Goal: Transaction & Acquisition: Purchase product/service

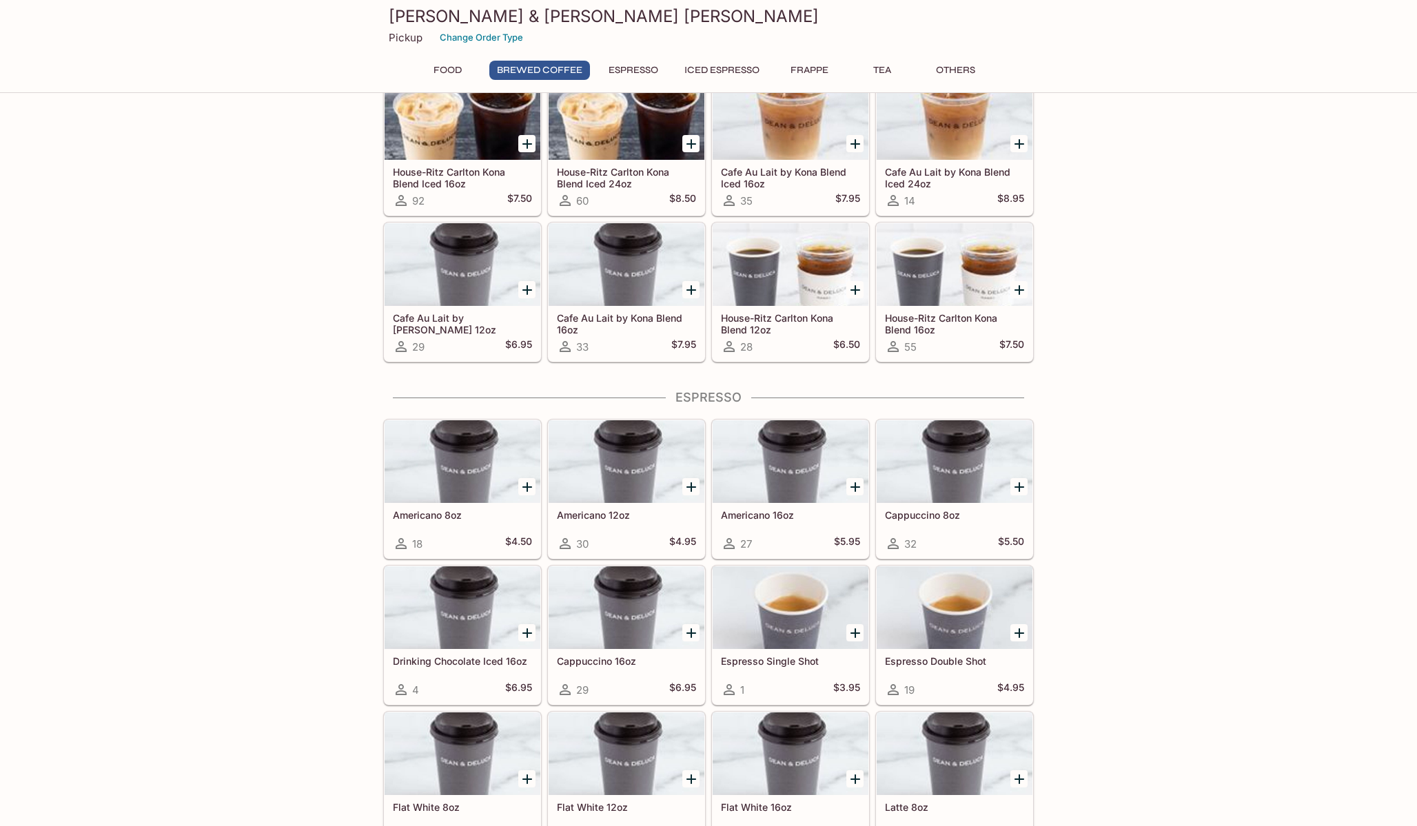
scroll to position [202, 0]
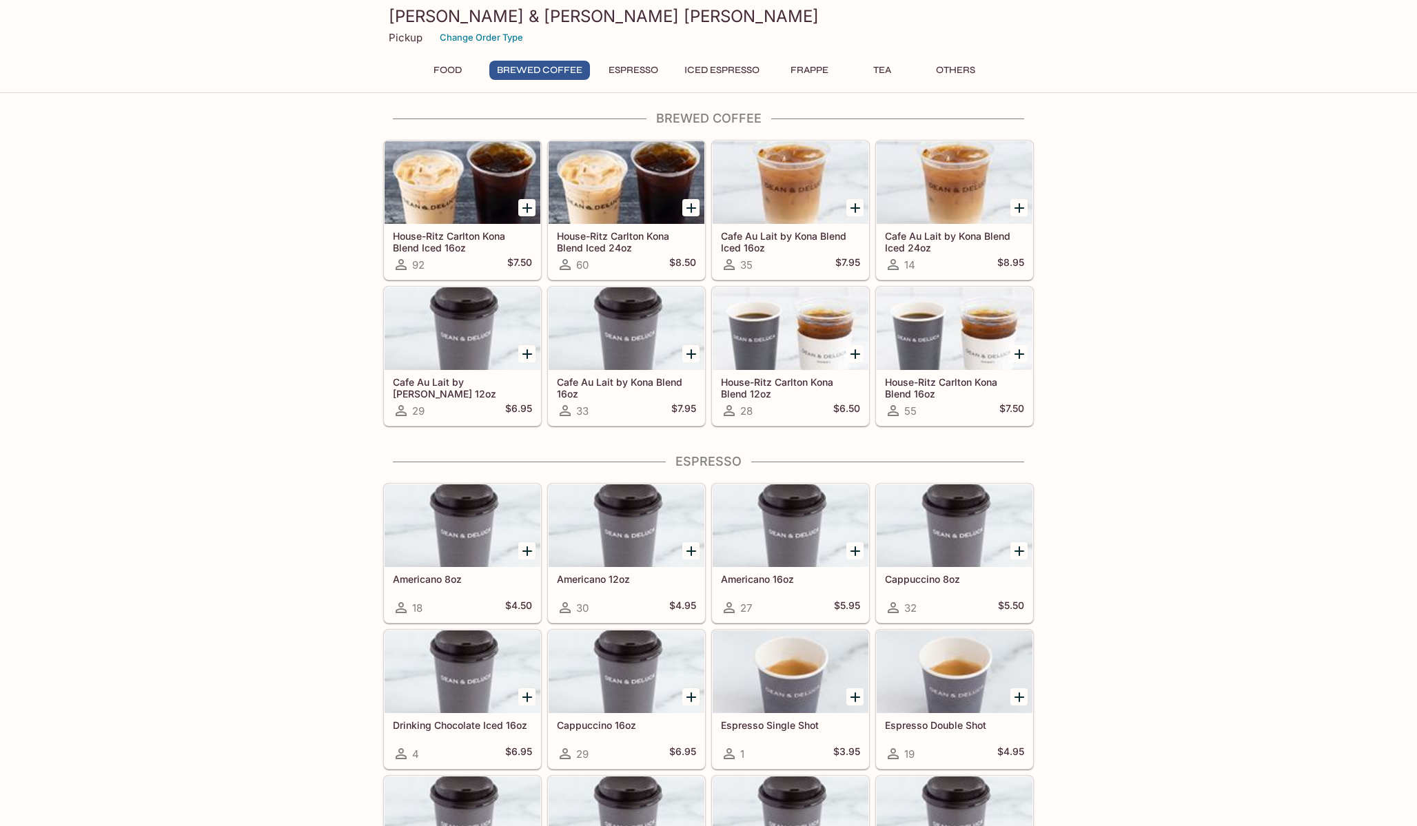
click at [647, 227] on div "House-Ritz Carlton Kona Blend Iced 24oz 60 $8.50" at bounding box center [627, 251] width 156 height 55
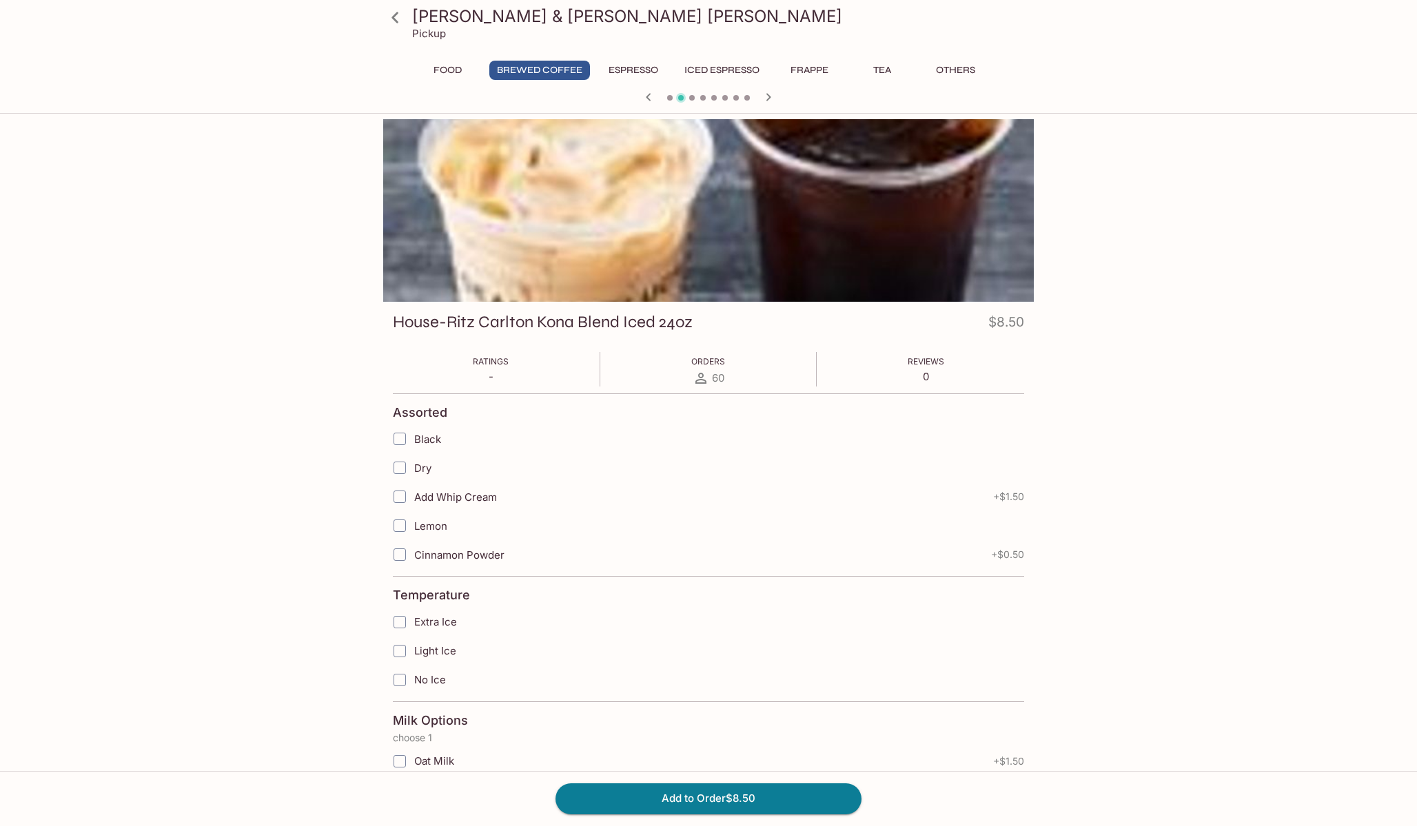
click at [415, 441] on span "Black" at bounding box center [427, 439] width 27 height 13
click at [414, 441] on input "Black" at bounding box center [400, 439] width 28 height 28
checkbox input "true"
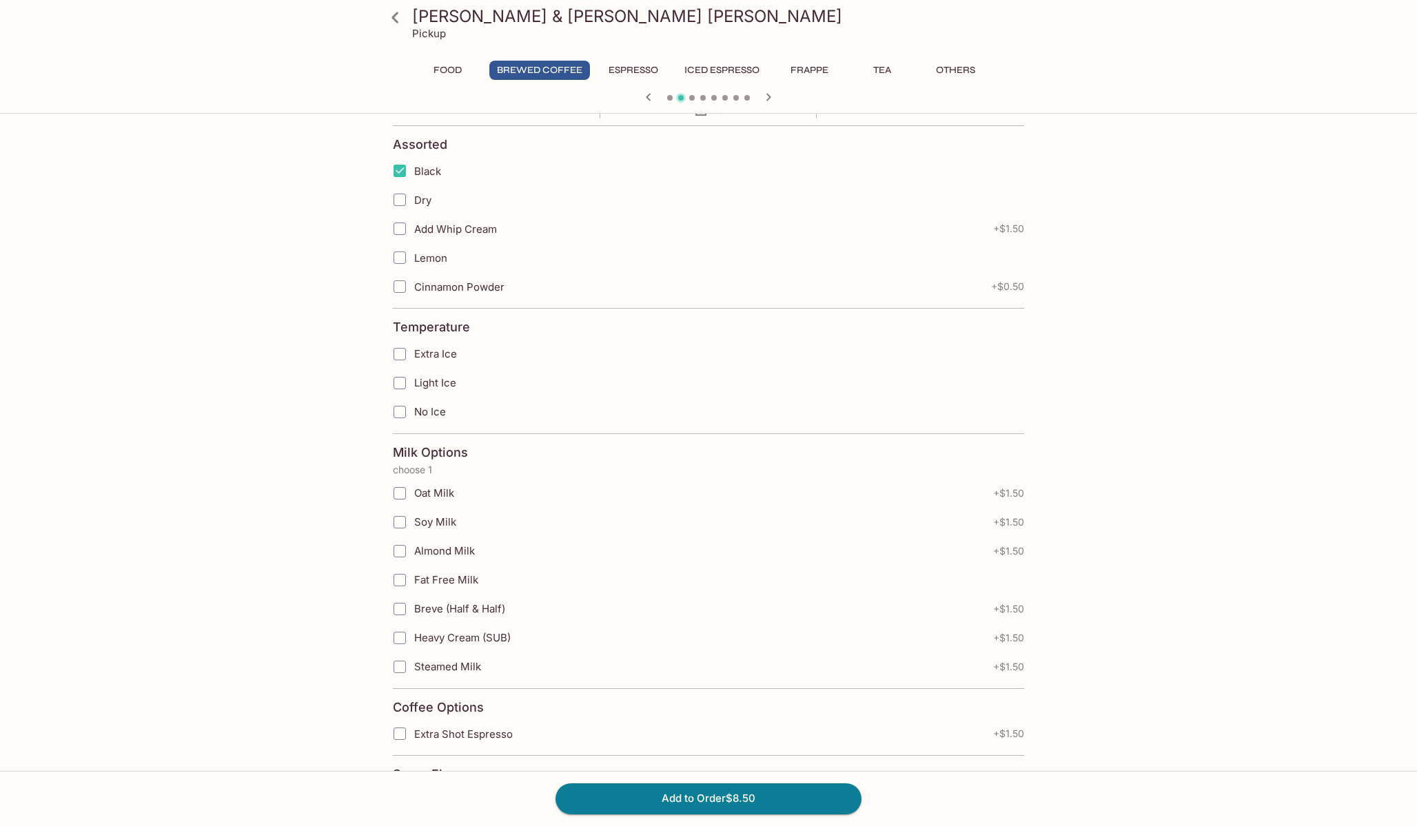
scroll to position [272, 0]
click at [403, 384] on input "Light Ice" at bounding box center [400, 379] width 28 height 28
checkbox input "true"
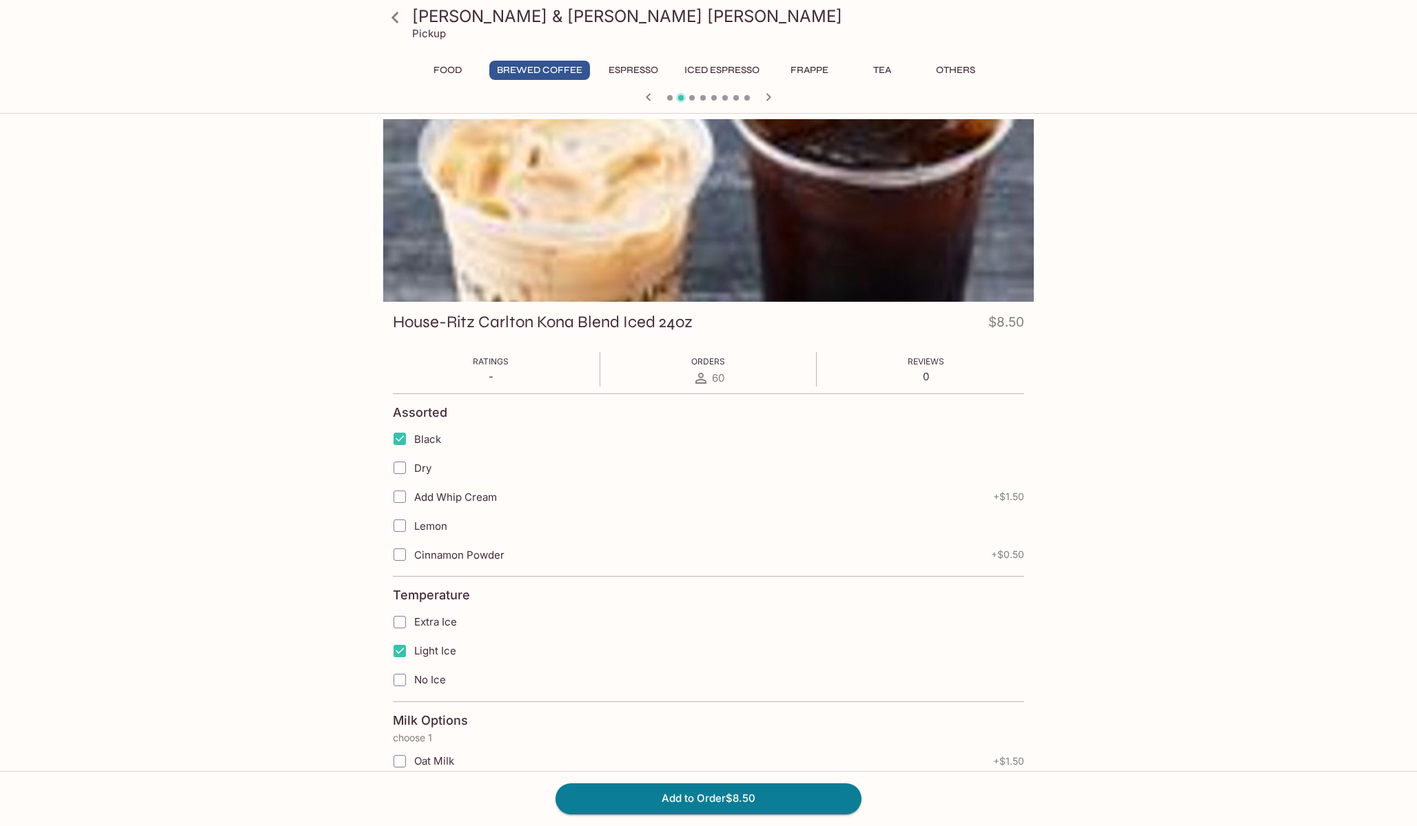
scroll to position [0, 0]
click at [632, 57] on div "[PERSON_NAME] & [PERSON_NAME] [PERSON_NAME] Pickup Food Brewed Coffee Espresso …" at bounding box center [709, 54] width 662 height 109
click at [631, 66] on button "Espresso" at bounding box center [633, 70] width 65 height 19
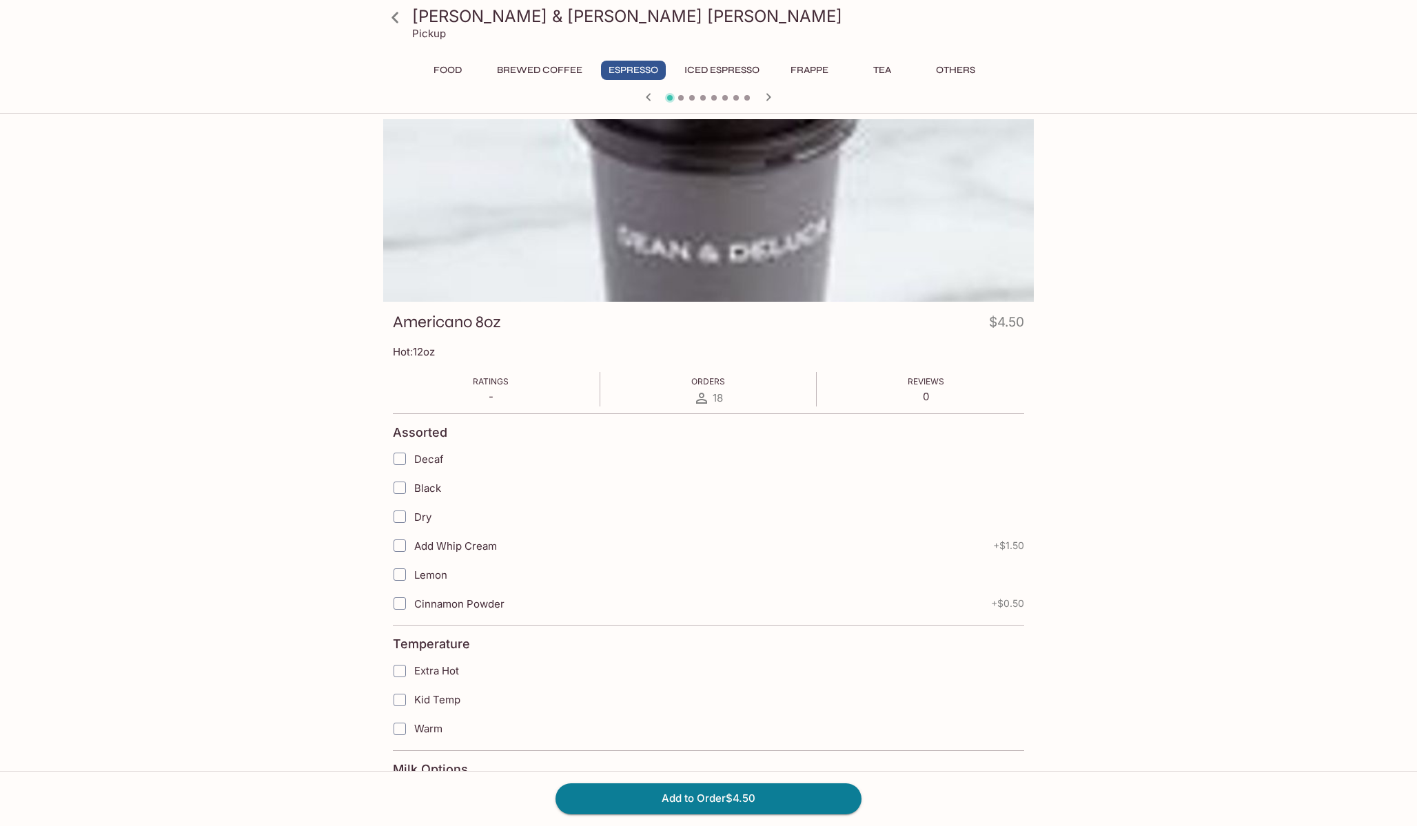
click at [773, 95] on icon "button" at bounding box center [768, 97] width 17 height 17
click at [730, 70] on button "Iced Espresso" at bounding box center [722, 70] width 90 height 19
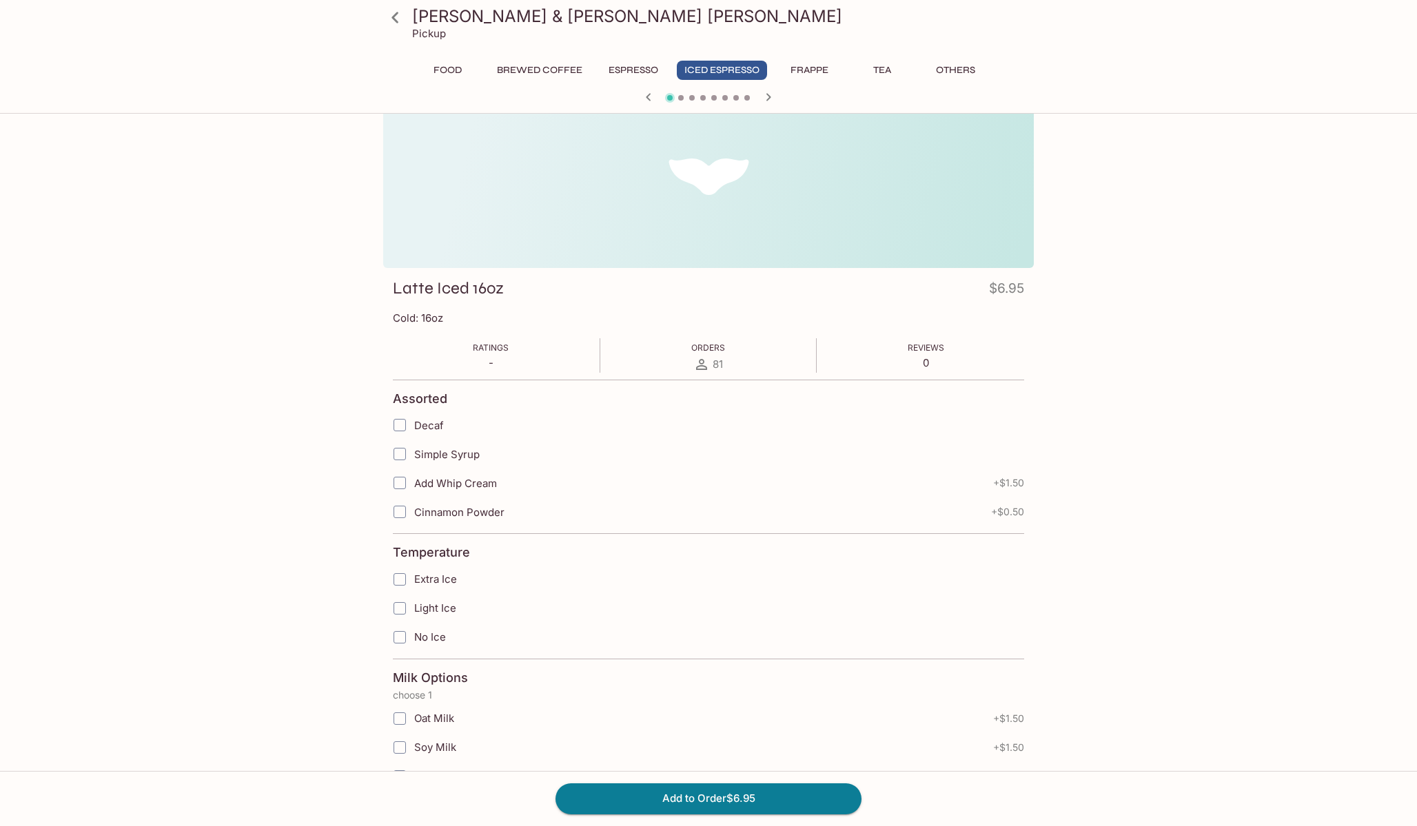
scroll to position [32, 0]
click at [768, 98] on icon "button" at bounding box center [768, 97] width 17 height 17
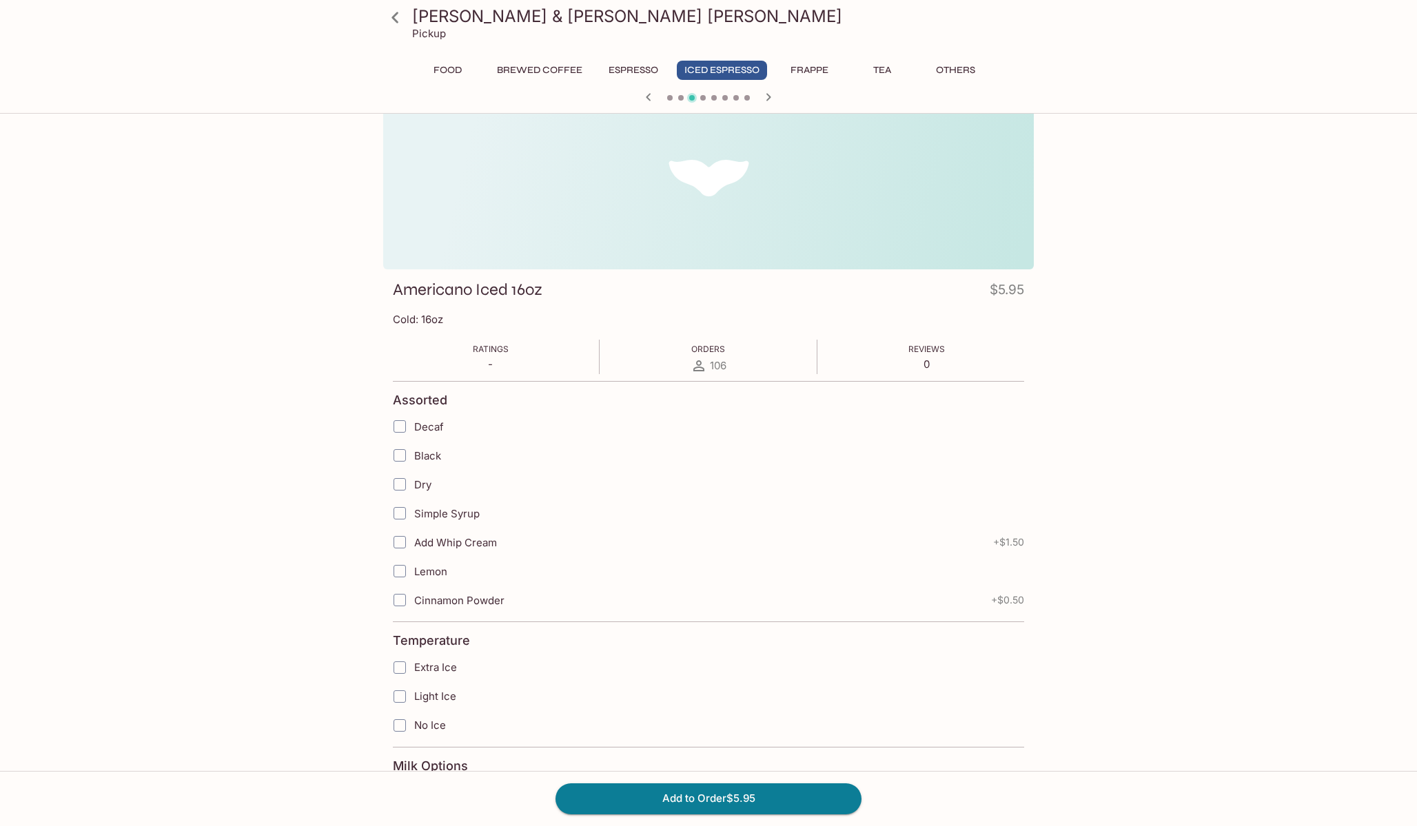
click at [768, 98] on icon "button" at bounding box center [768, 97] width 17 height 17
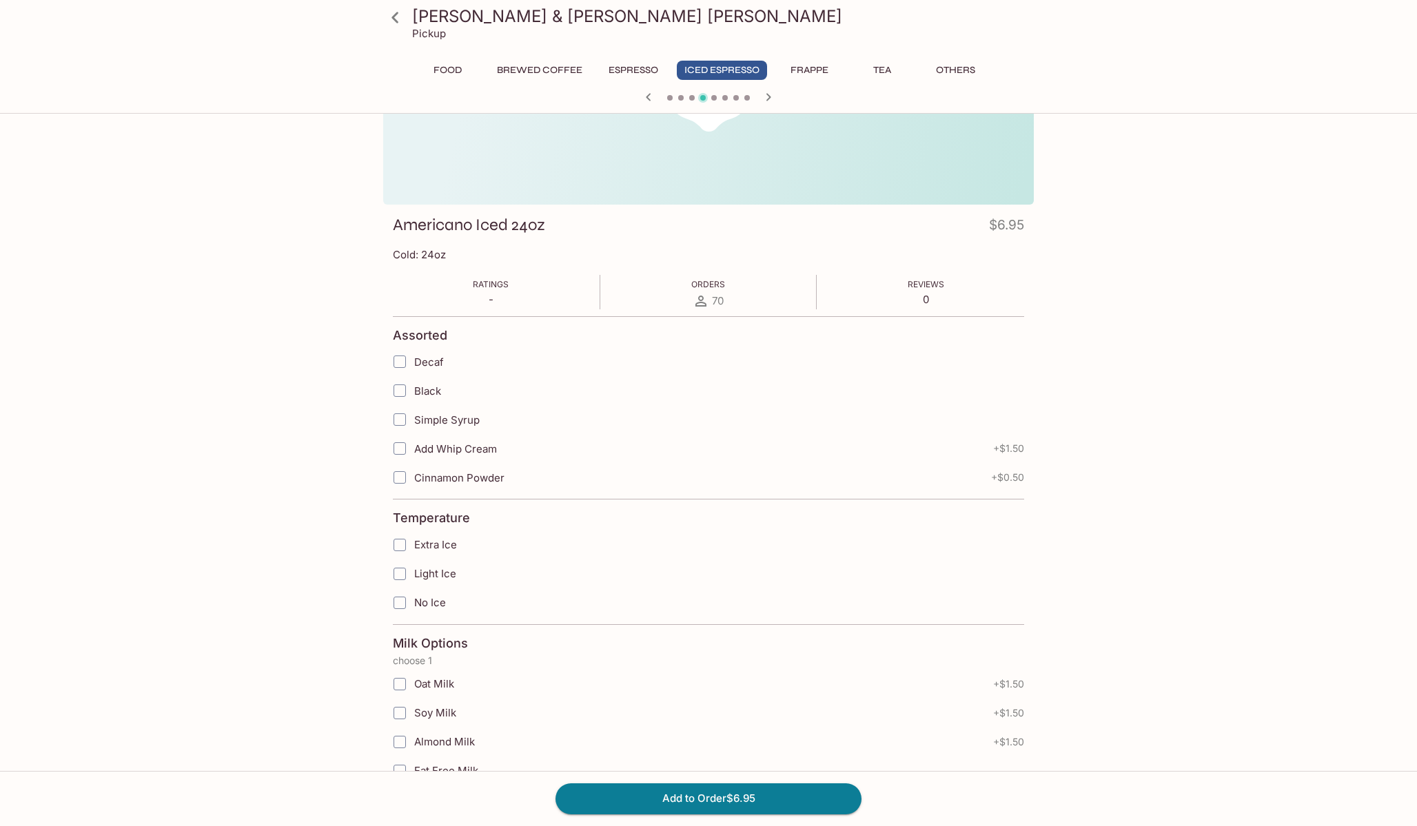
scroll to position [161, 0]
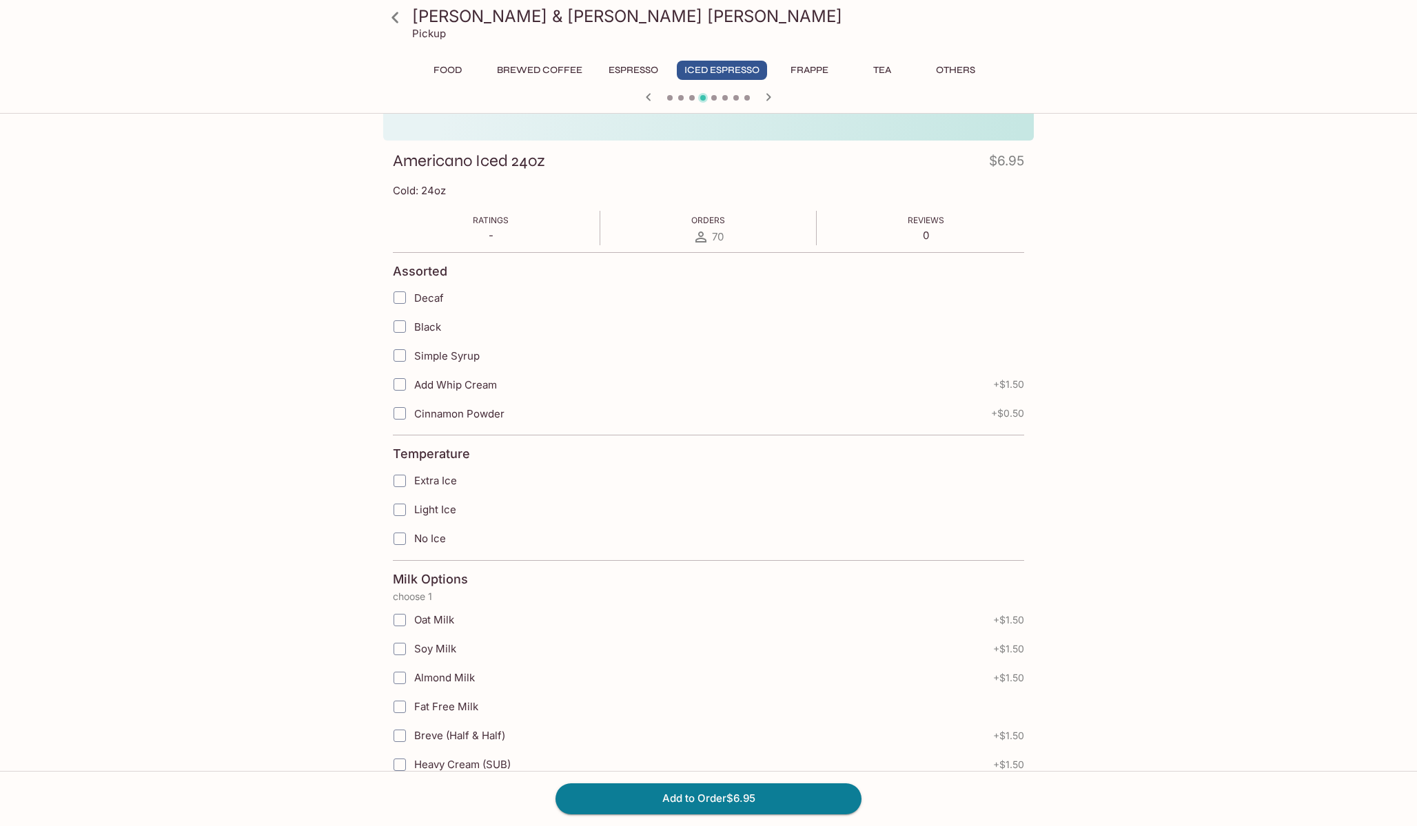
click at [403, 513] on input "Light Ice" at bounding box center [400, 510] width 28 height 28
checkbox input "true"
click at [415, 335] on label "Black" at bounding box center [638, 326] width 507 height 29
click at [414, 335] on input "Black" at bounding box center [400, 327] width 28 height 28
checkbox input "true"
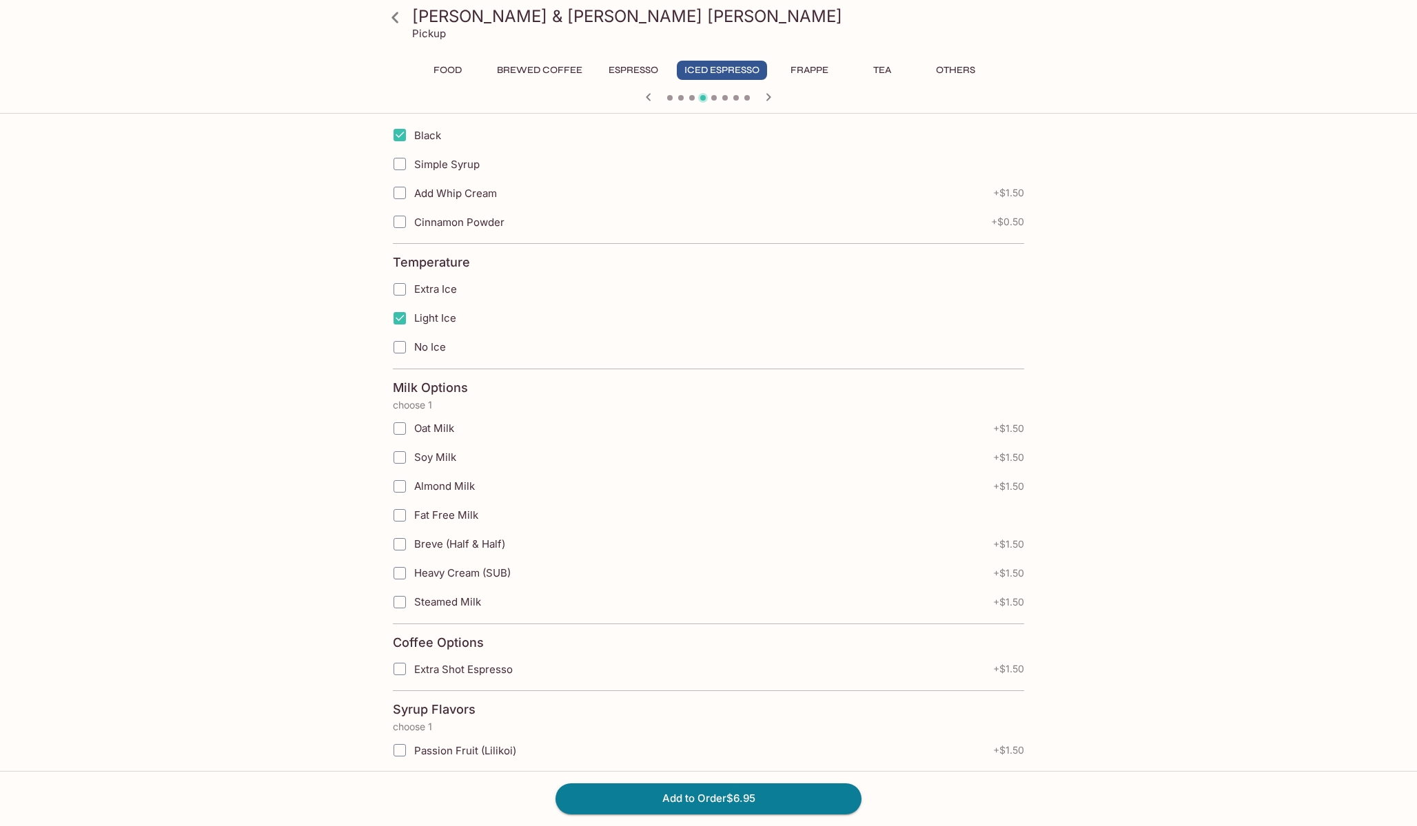
scroll to position [360, 0]
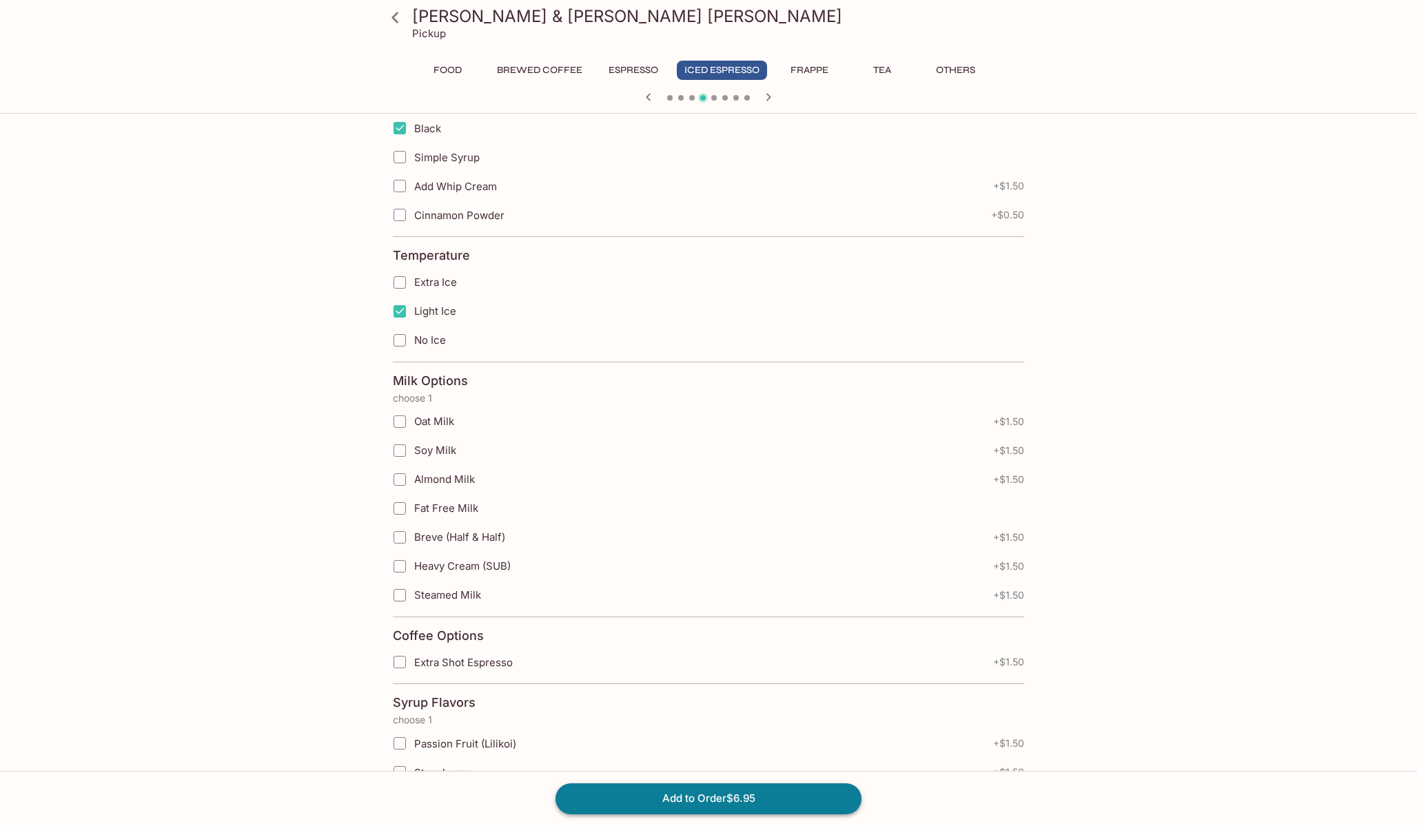
click at [684, 801] on button "Add to Order $6.95" at bounding box center [709, 799] width 306 height 30
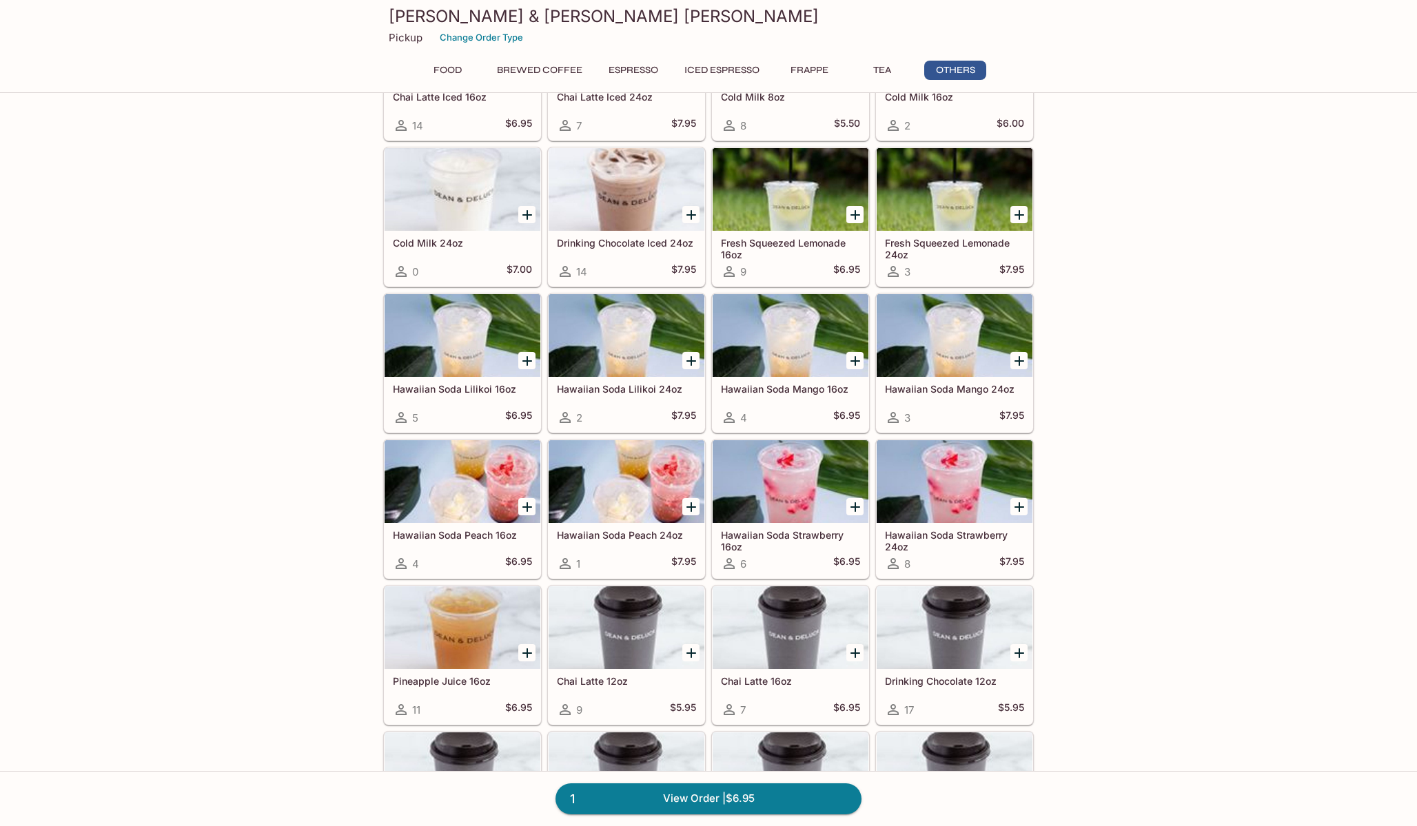
scroll to position [2930, 0]
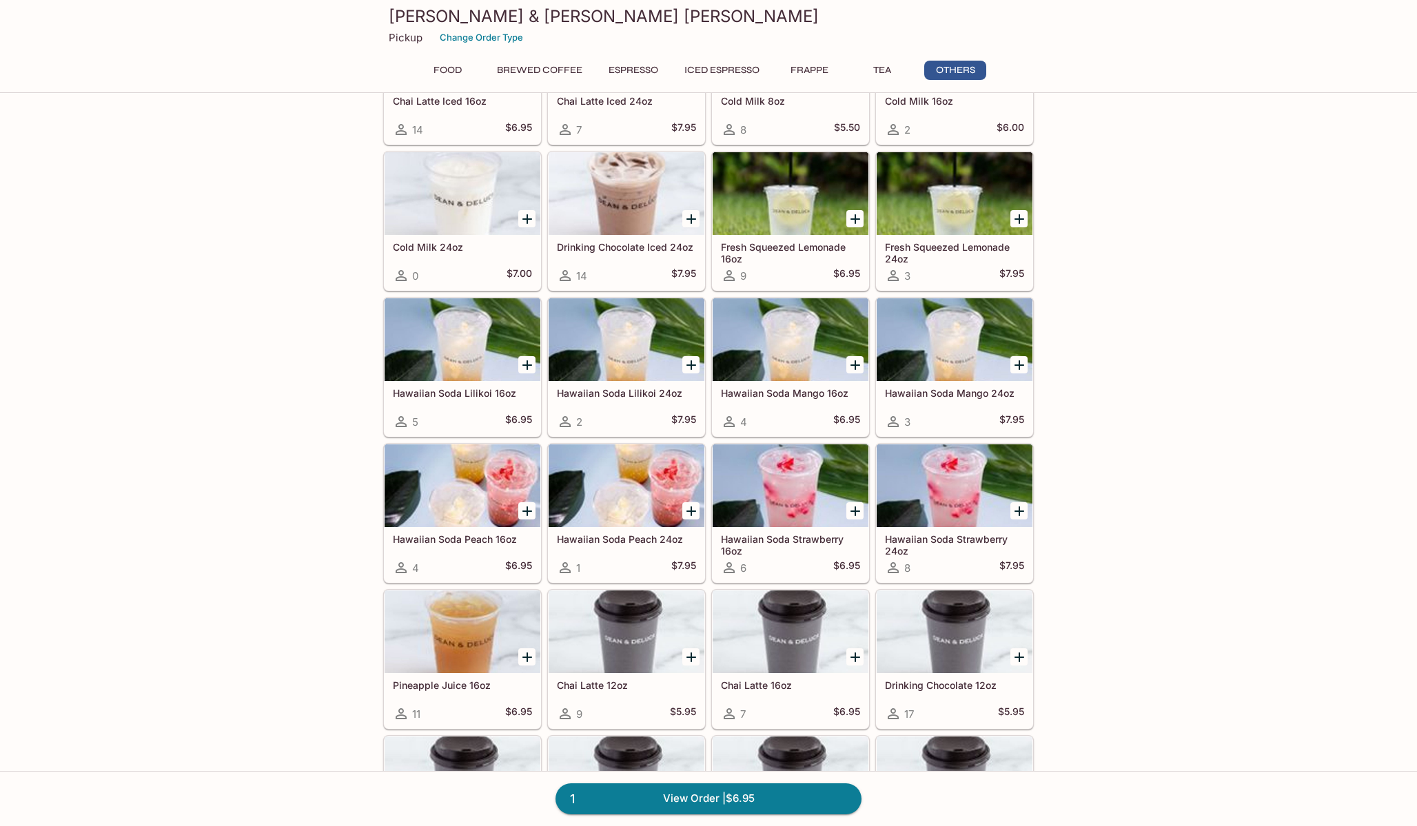
click at [895, 68] on button "Tea" at bounding box center [882, 70] width 62 height 19
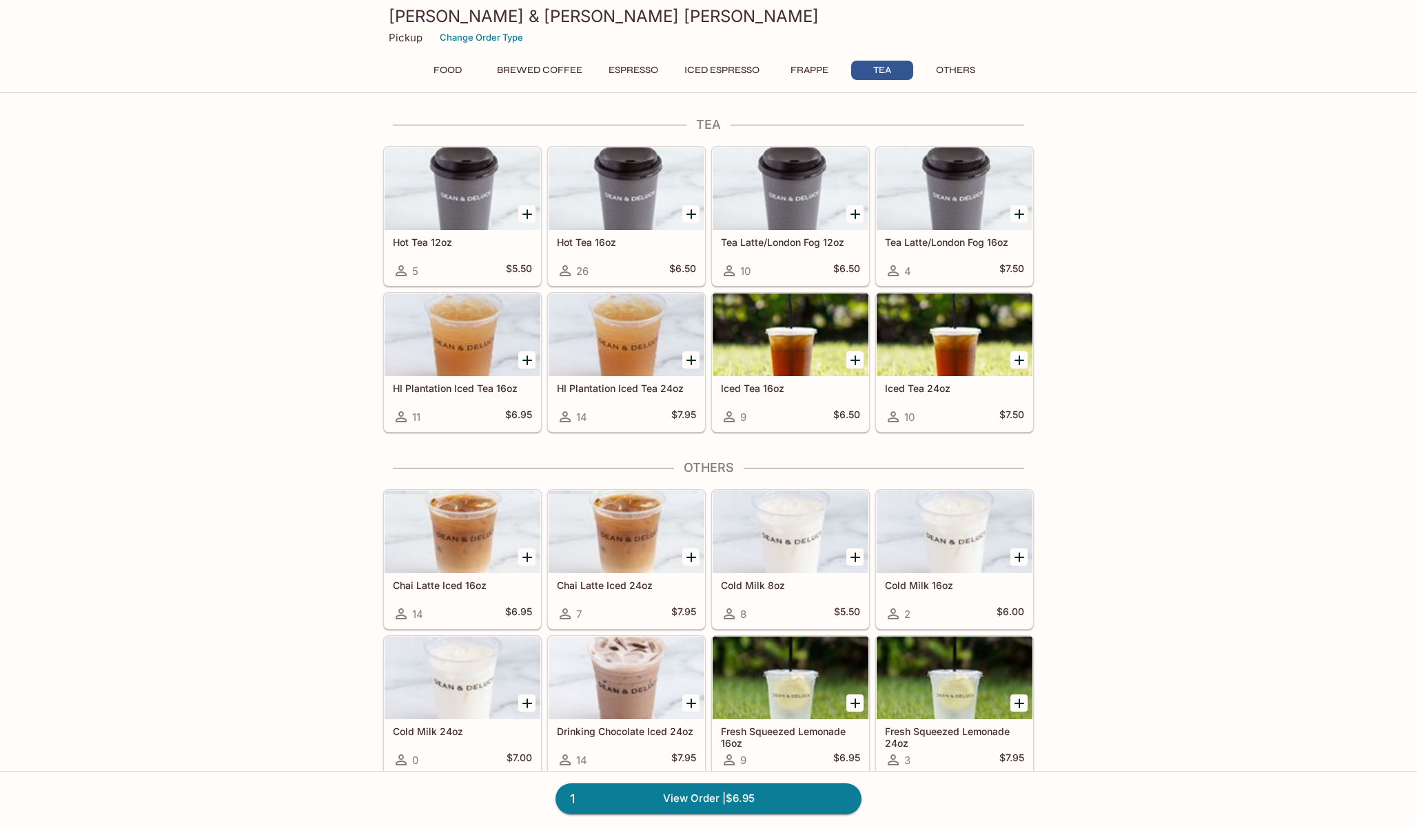
click at [967, 381] on div "Iced Tea 24oz 10 $7.50" at bounding box center [955, 403] width 156 height 55
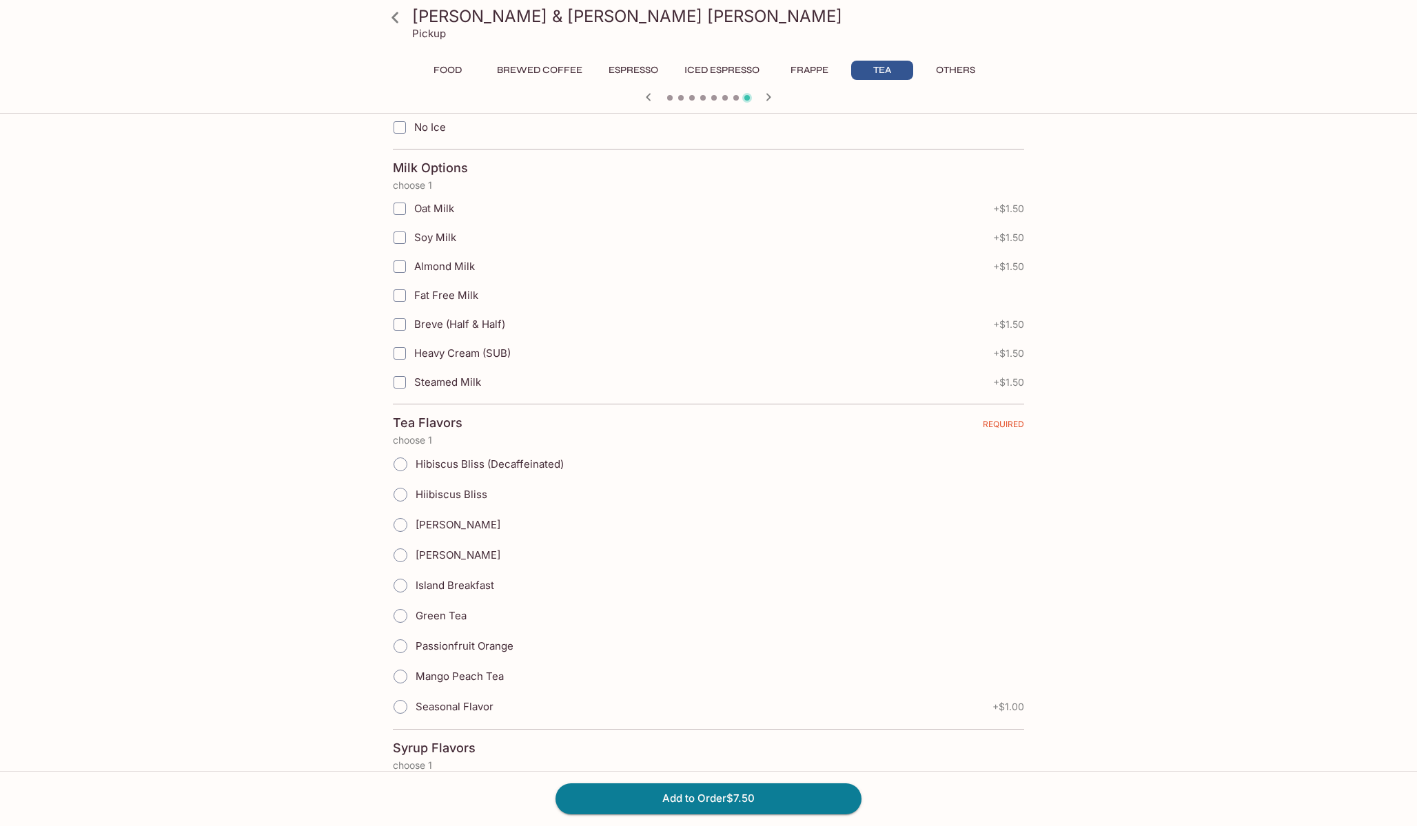
scroll to position [487, 0]
click at [457, 665] on label "Mango Peach Tea" at bounding box center [444, 675] width 119 height 30
click at [415, 665] on input "Mango Peach Tea" at bounding box center [400, 675] width 29 height 29
radio input "true"
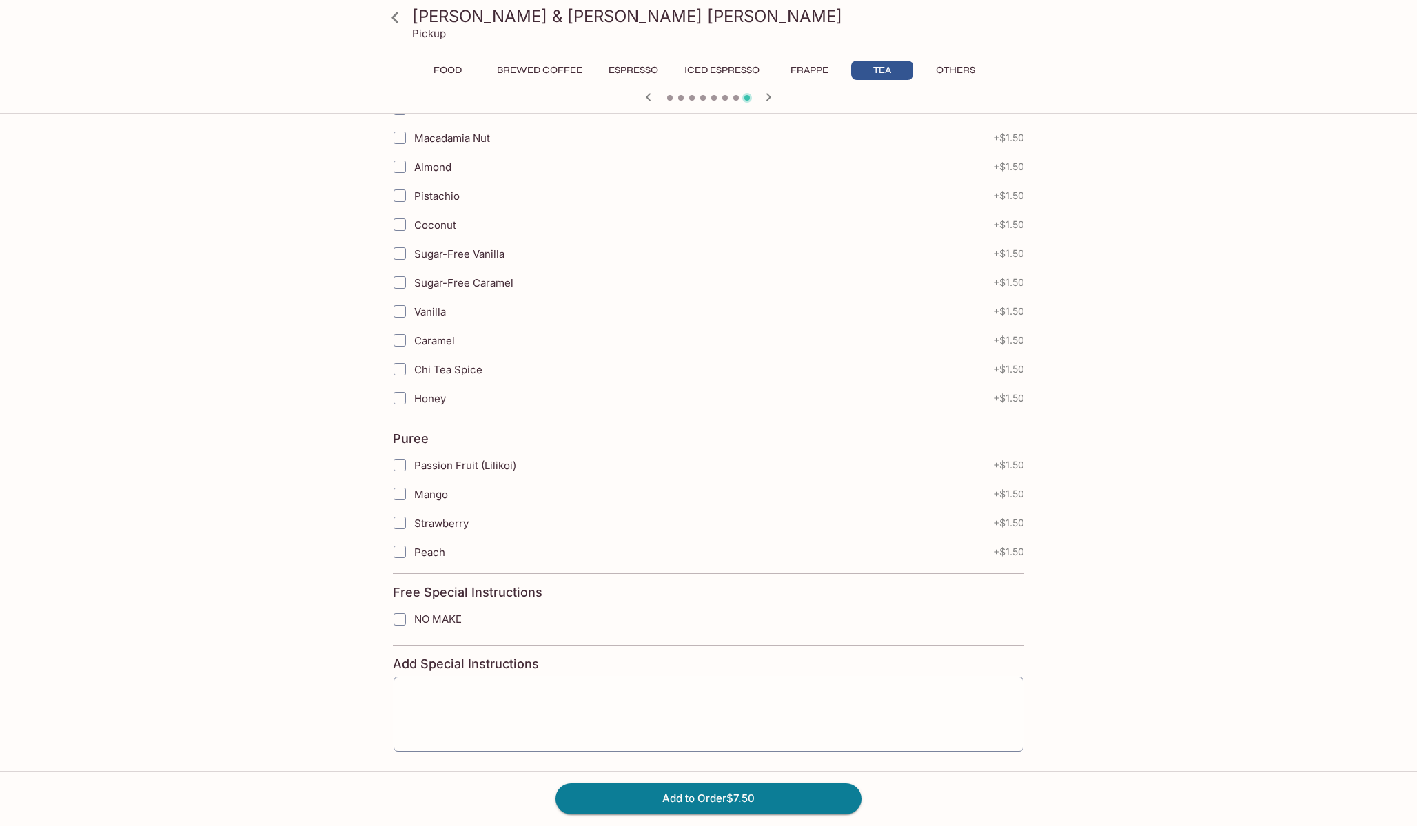
scroll to position [1378, 0]
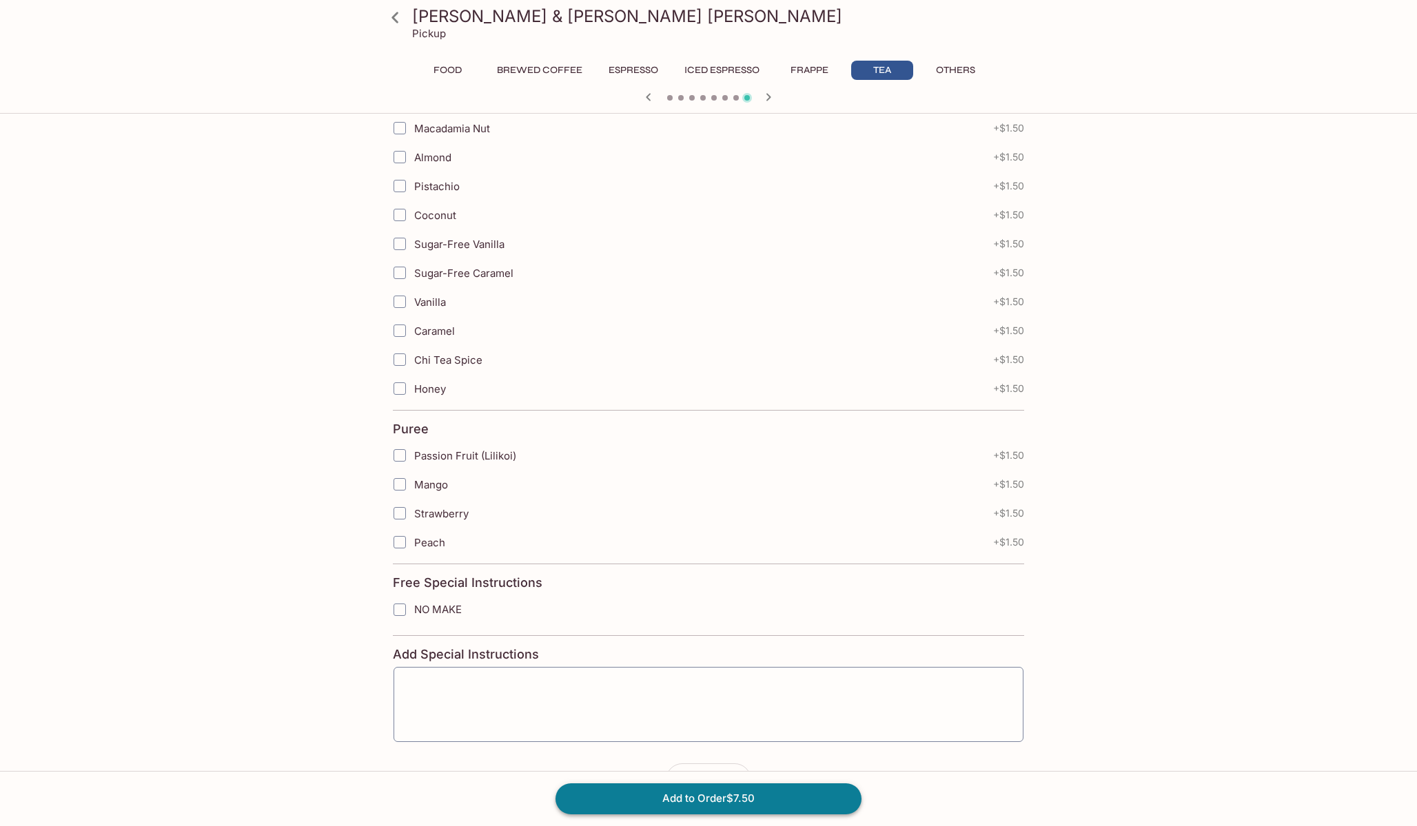
click at [685, 797] on button "Add to Order $7.50" at bounding box center [709, 799] width 306 height 30
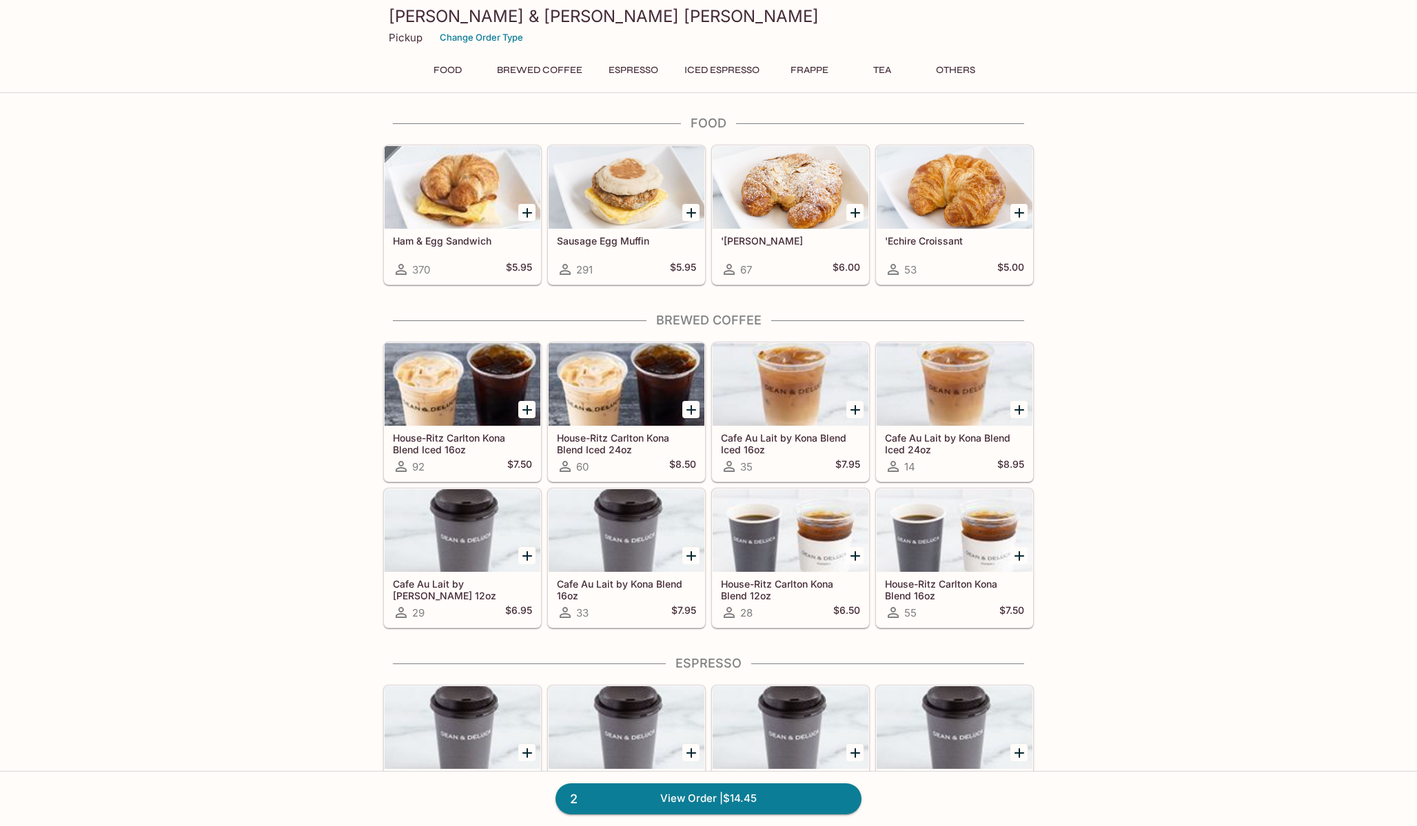
click at [716, 70] on button "Iced Espresso" at bounding box center [722, 70] width 90 height 19
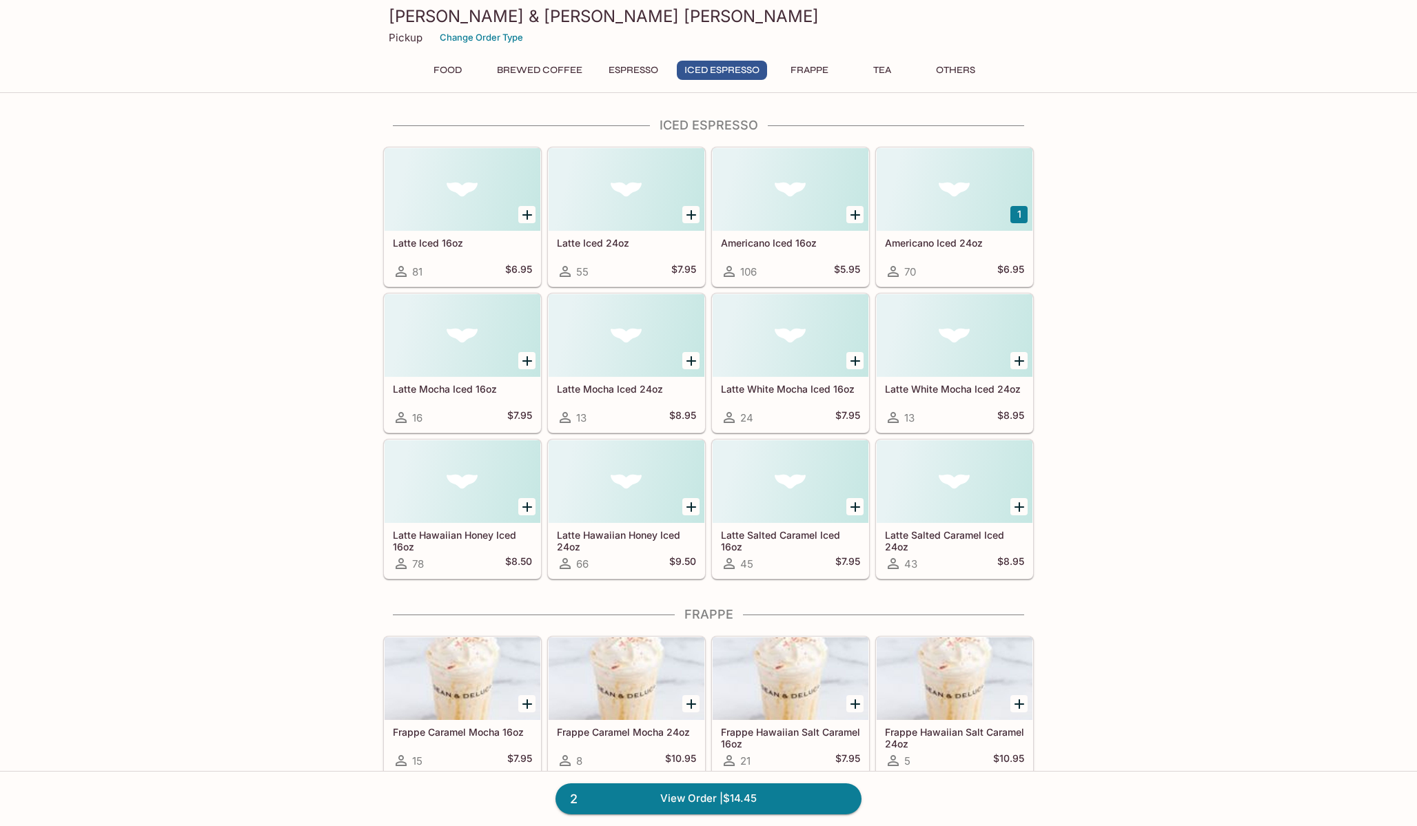
scroll to position [1613, 0]
click at [584, 504] on div at bounding box center [627, 481] width 156 height 83
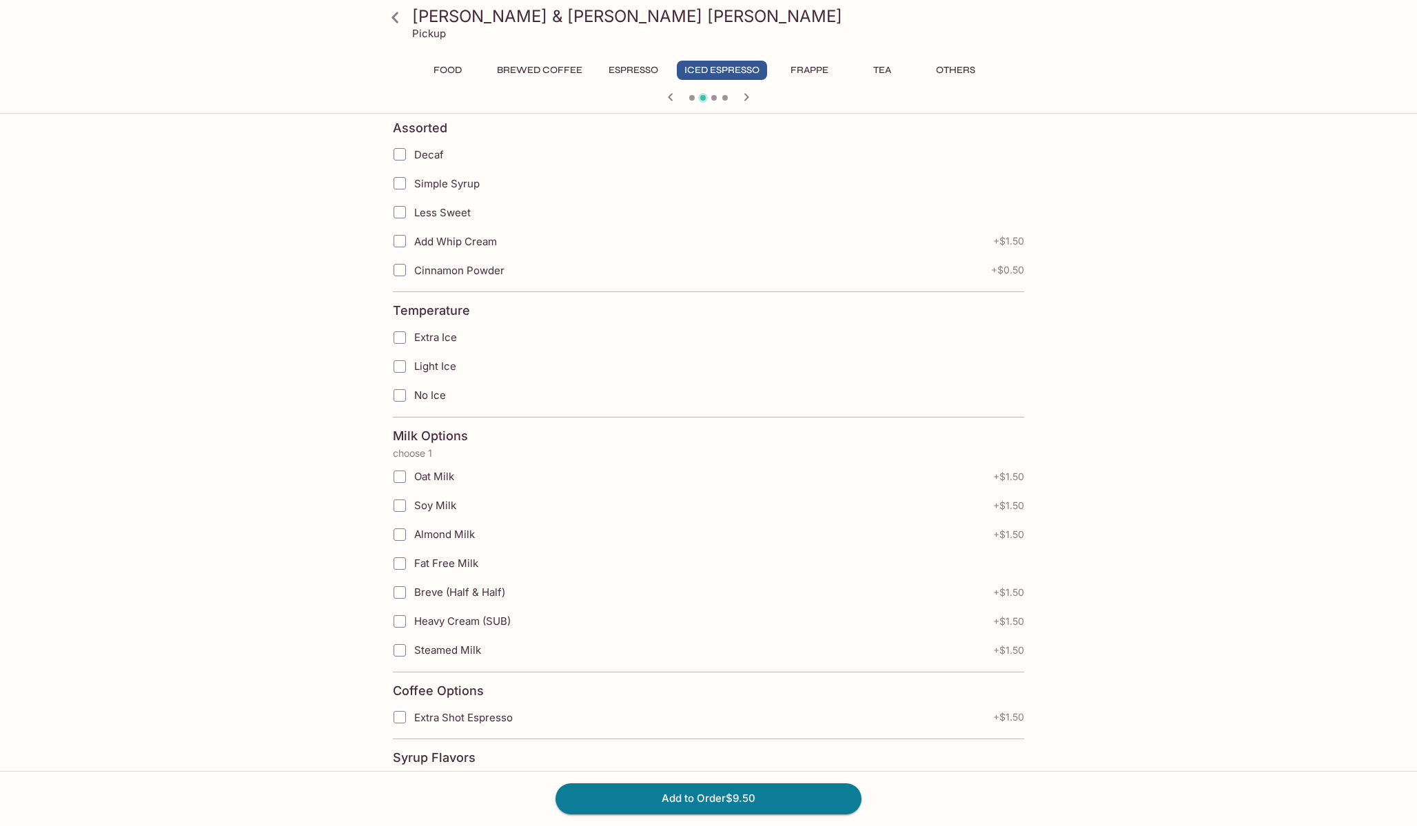
scroll to position [290, 0]
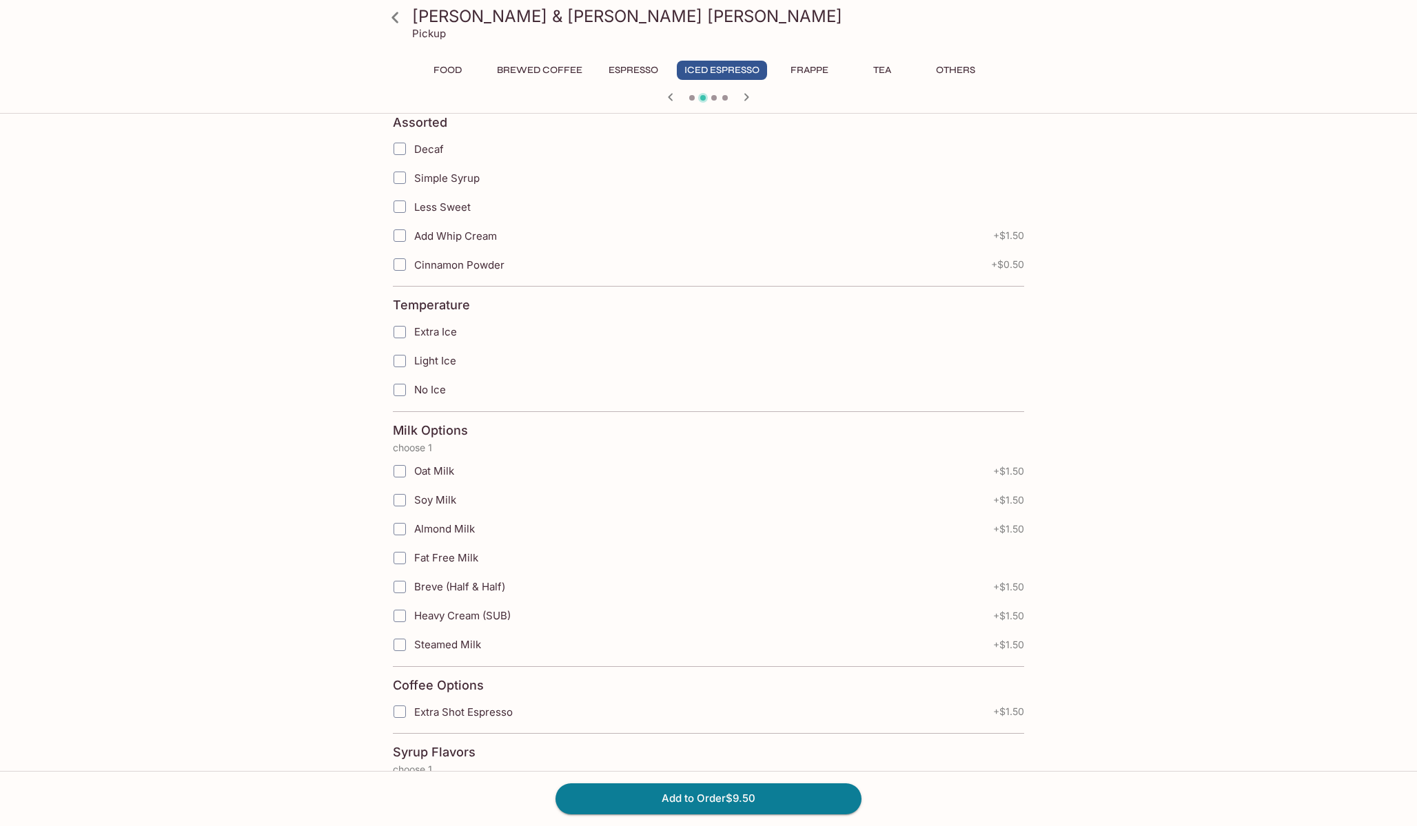
click at [401, 498] on input "Soy Milk" at bounding box center [400, 501] width 28 height 28
checkbox input "true"
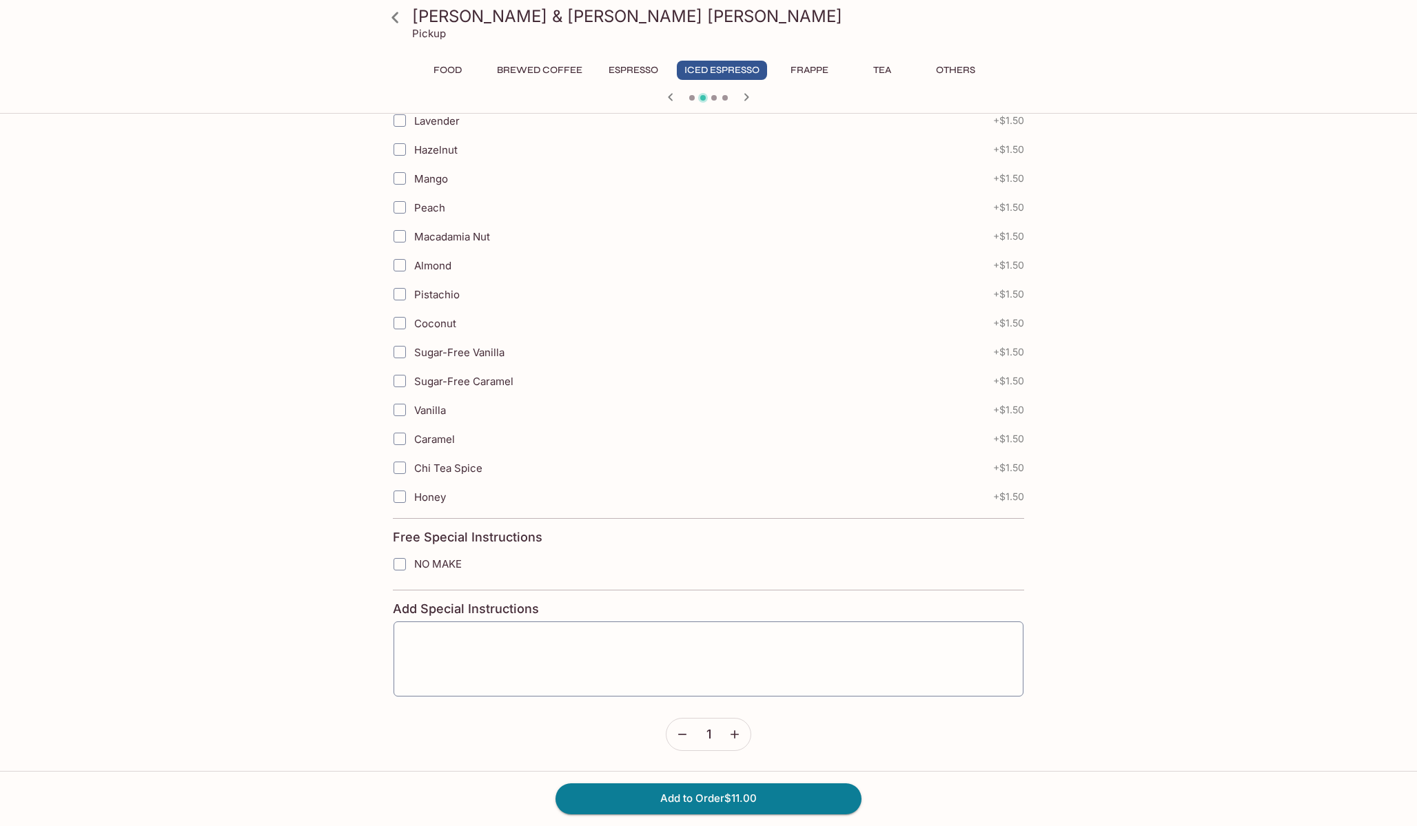
scroll to position [1078, 0]
click at [766, 802] on button "Add to Order $11.00" at bounding box center [709, 799] width 306 height 30
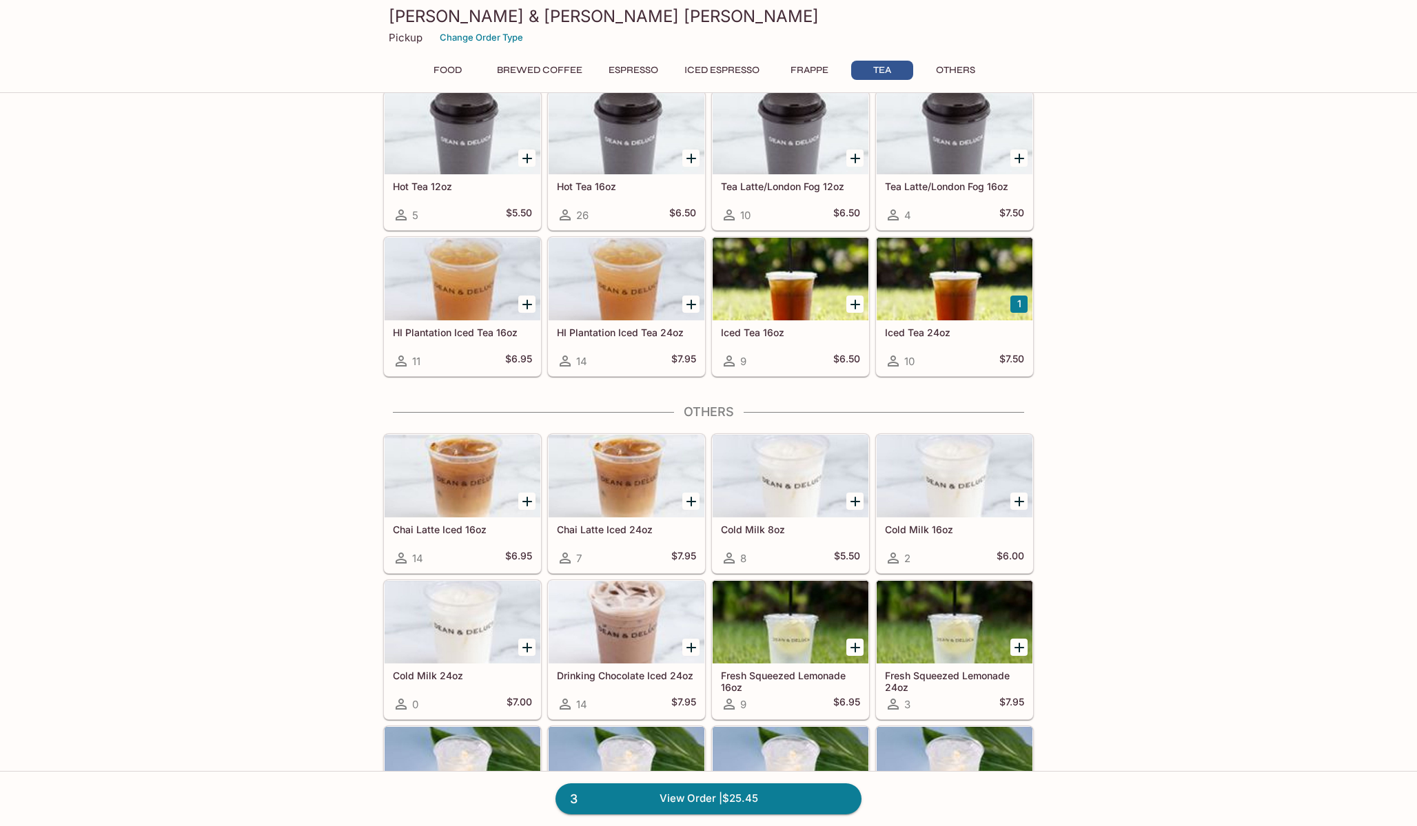
scroll to position [2500, 0]
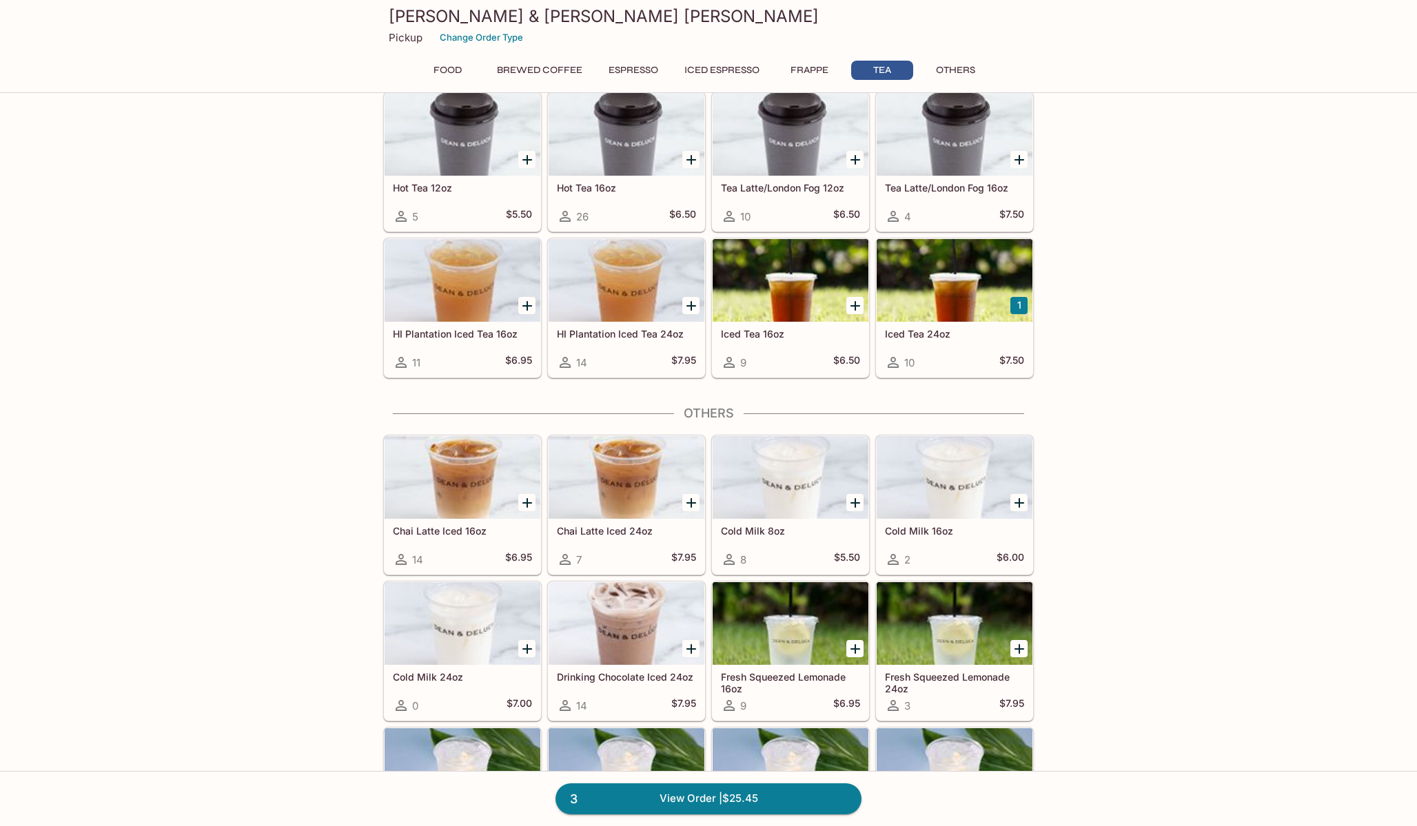
click at [647, 322] on div at bounding box center [627, 280] width 156 height 83
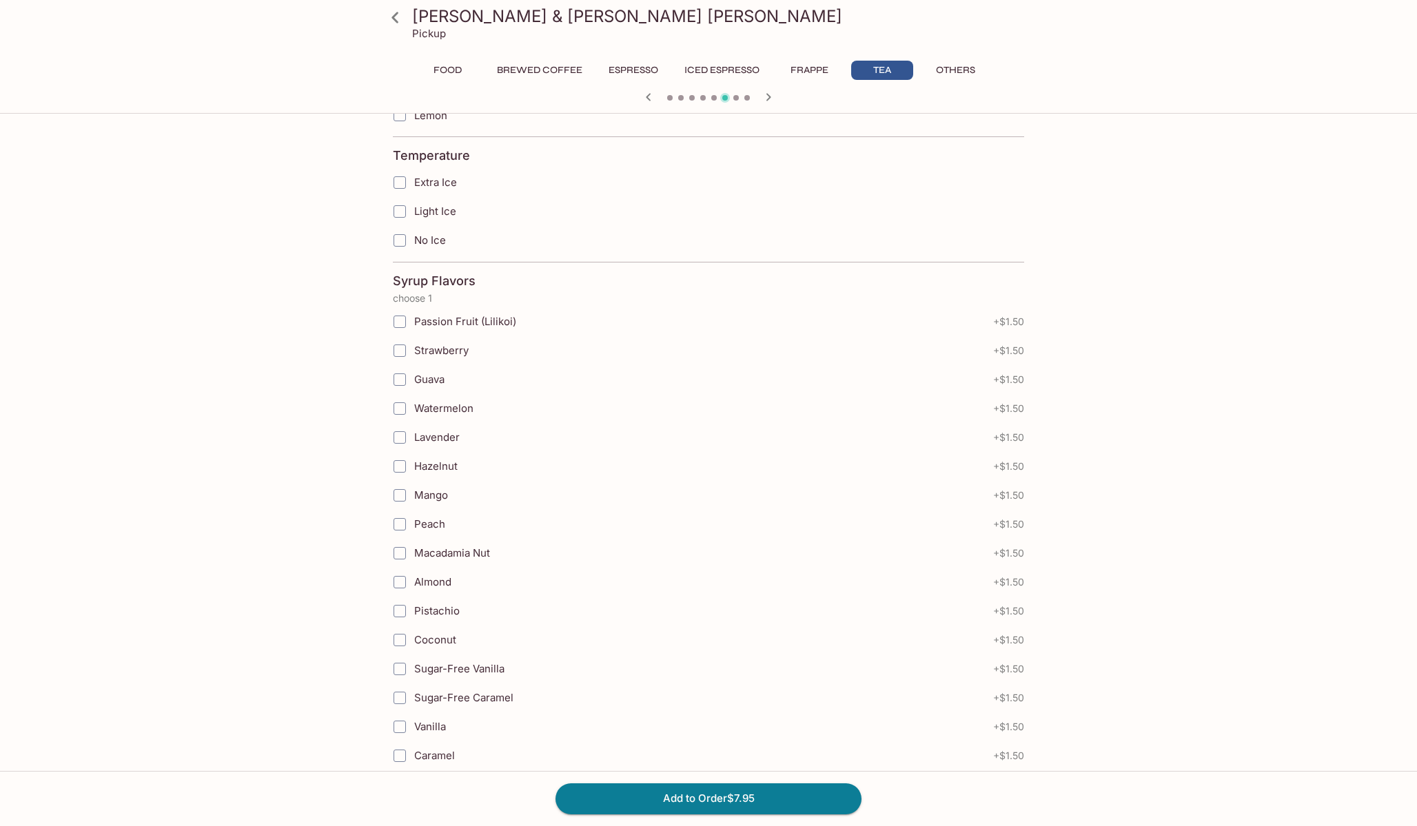
scroll to position [405, 0]
click at [760, 793] on button "Add to Order $7.95" at bounding box center [709, 799] width 306 height 30
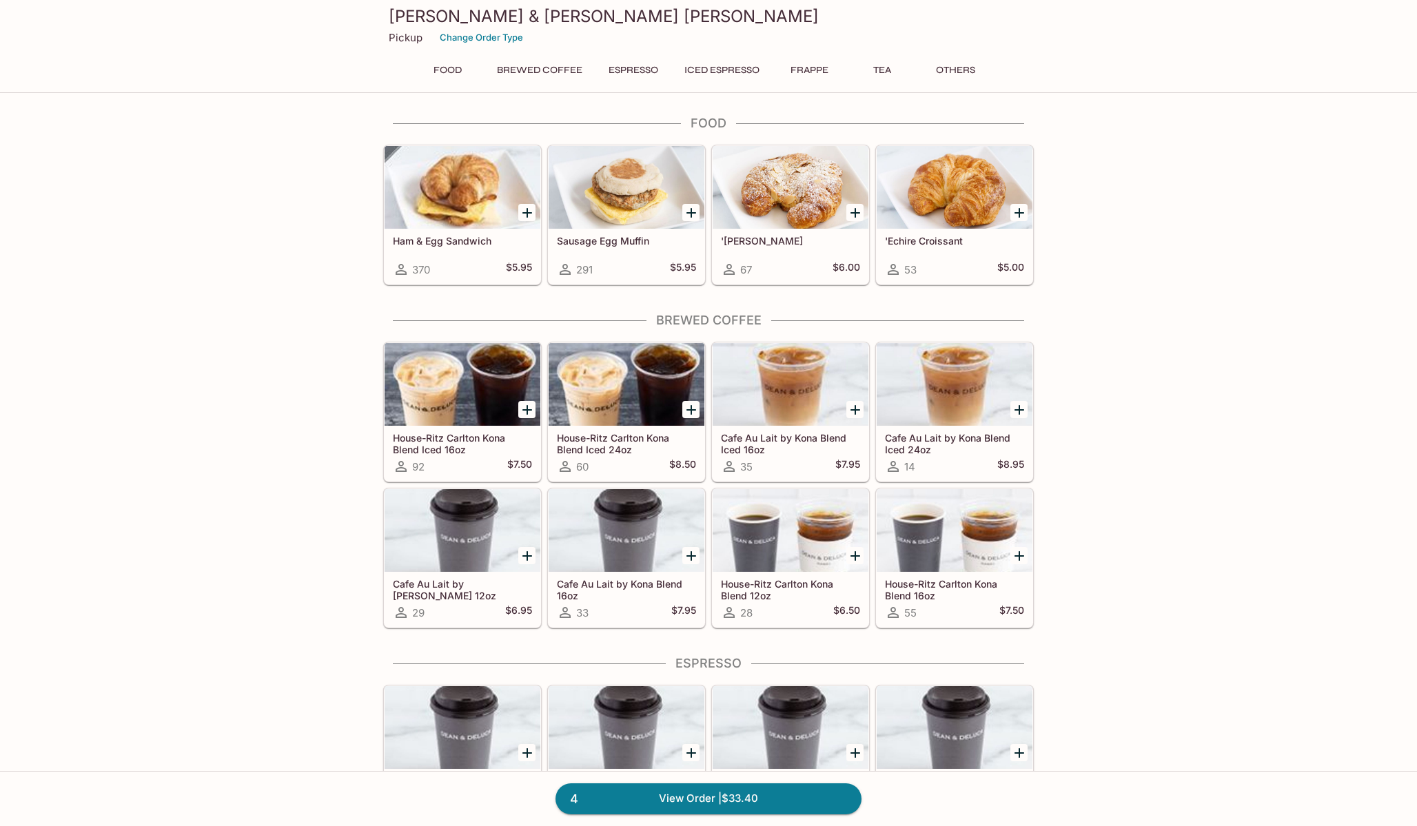
click at [629, 448] on h5 "House-Ritz Carlton Kona Blend Iced 24oz" at bounding box center [626, 443] width 139 height 23
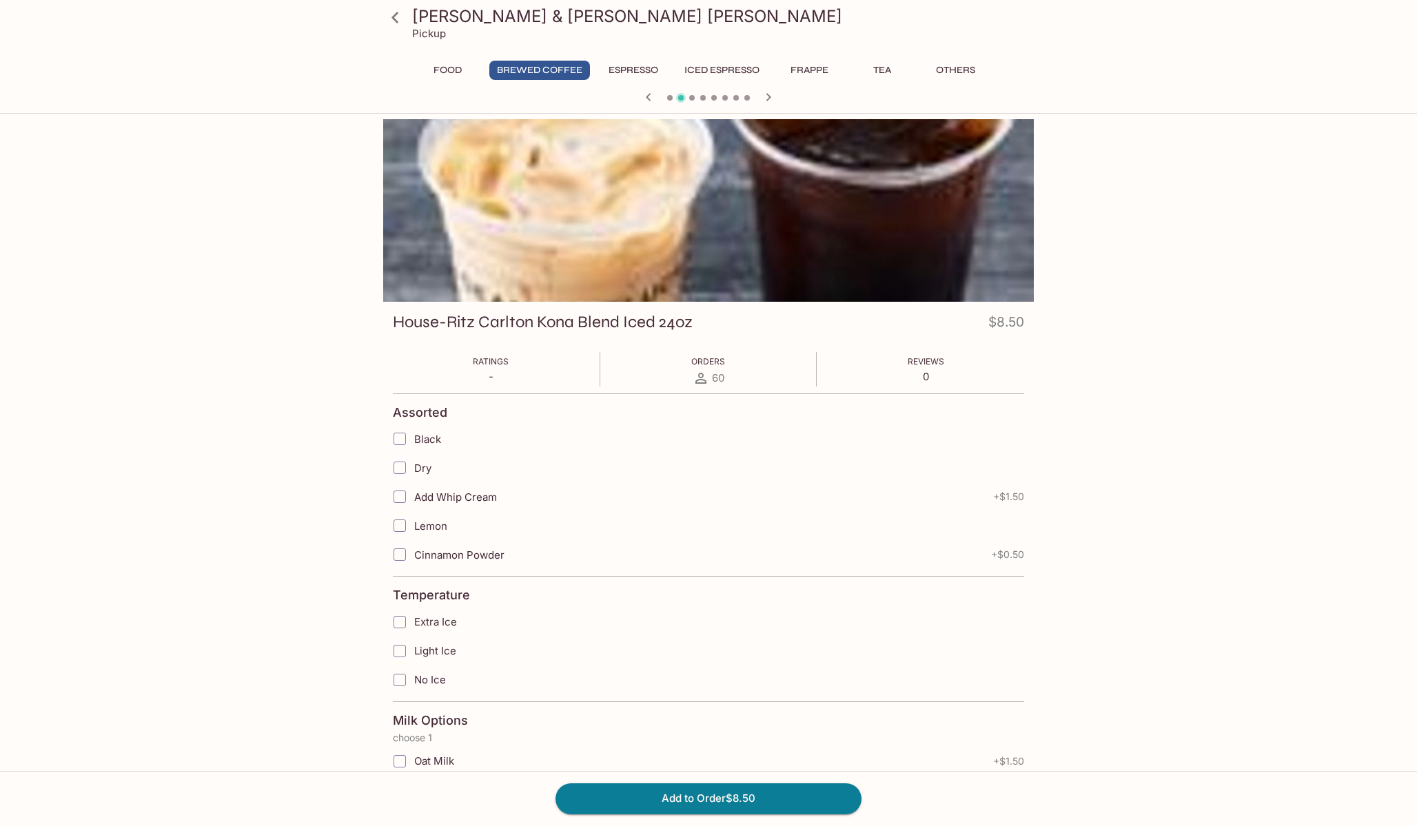
click at [396, 433] on input "Black" at bounding box center [400, 439] width 28 height 28
checkbox input "true"
click at [403, 460] on input "Dry" at bounding box center [400, 468] width 28 height 28
checkbox input "false"
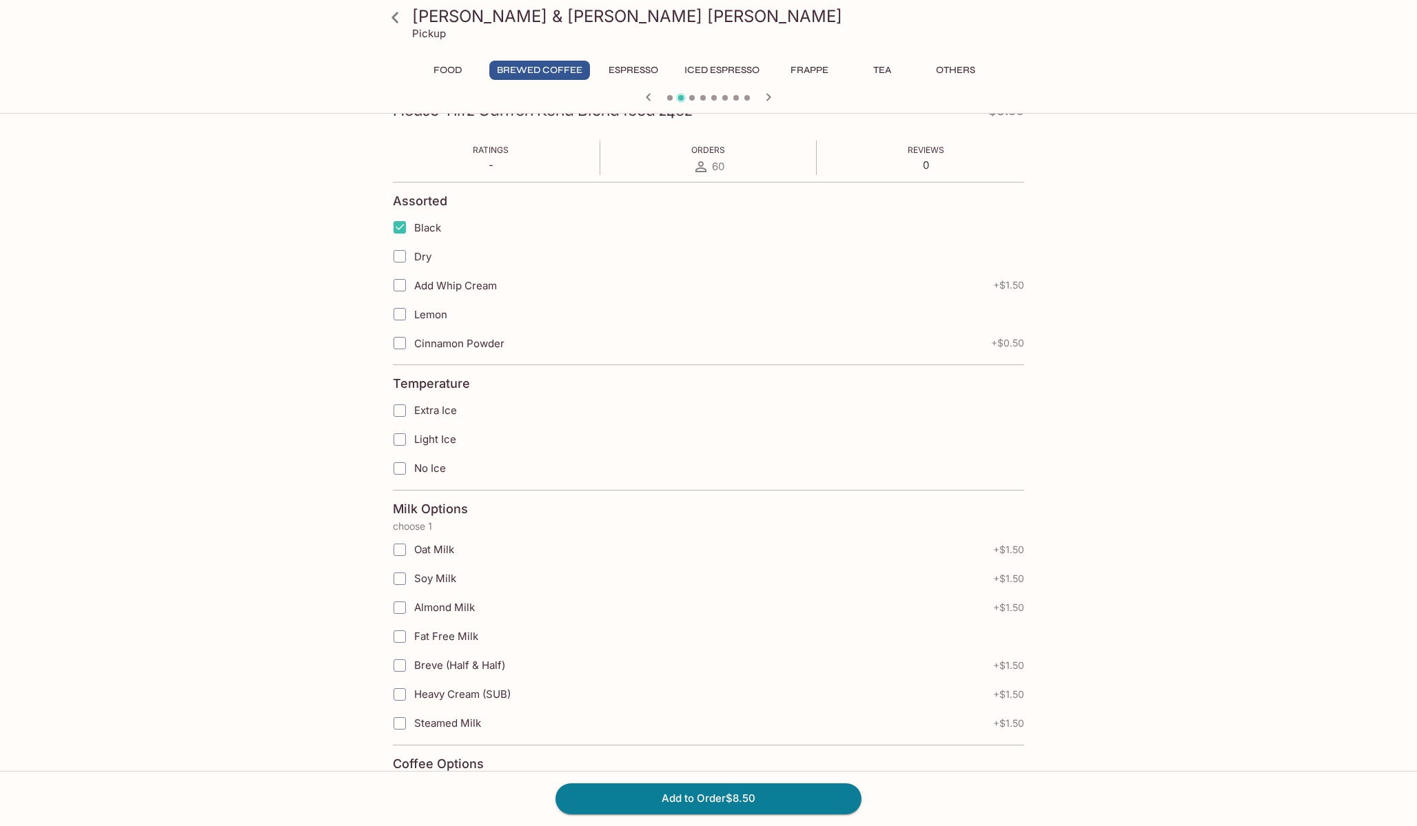
scroll to position [215, 0]
click at [418, 551] on span "Oat Milk" at bounding box center [434, 546] width 40 height 13
click at [414, 551] on input "Oat Milk" at bounding box center [400, 547] width 28 height 28
click at [440, 550] on span "Oat Milk" at bounding box center [434, 546] width 40 height 13
click at [414, 550] on input "Oat Milk" at bounding box center [400, 547] width 28 height 28
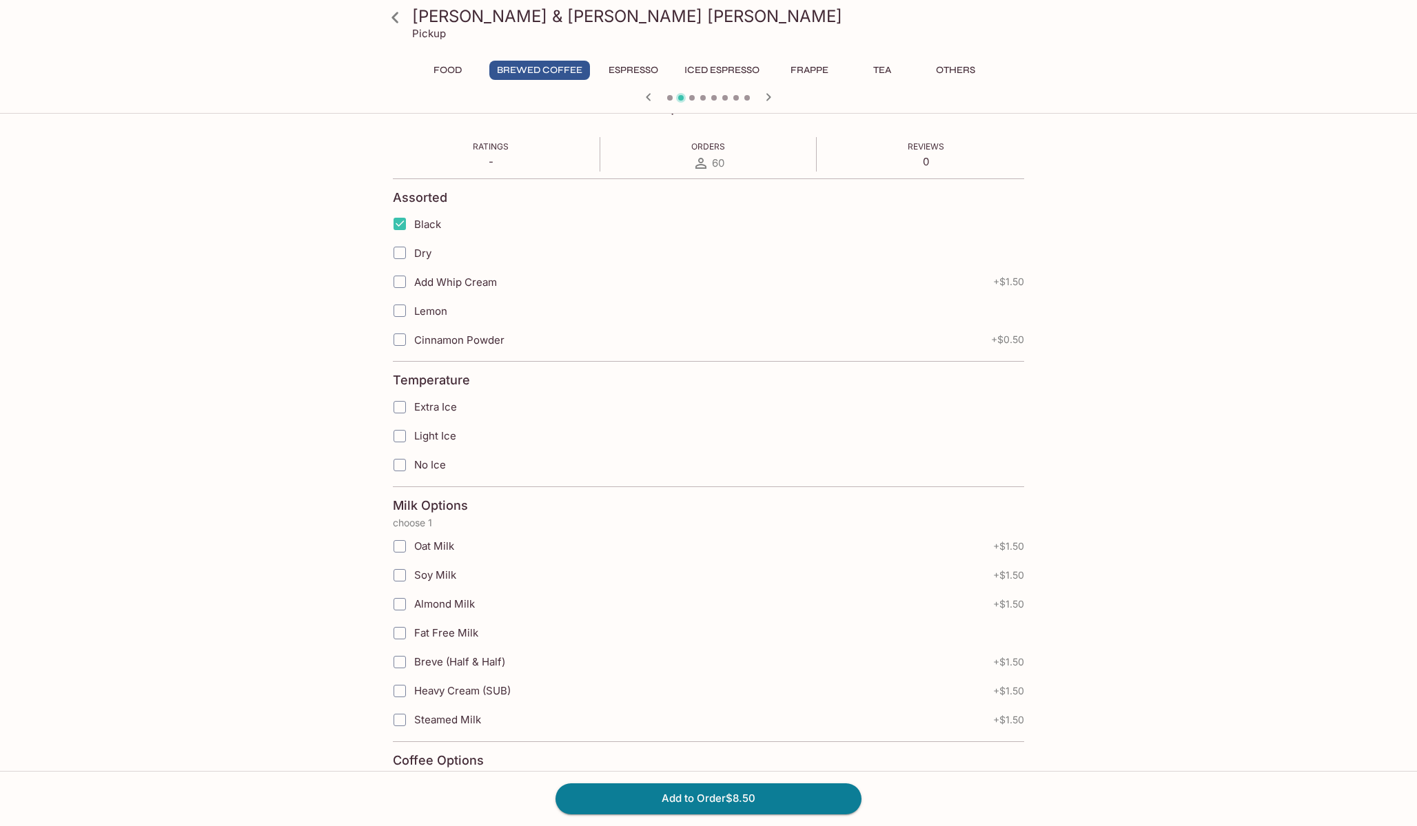
click at [440, 550] on span "Oat Milk" at bounding box center [434, 546] width 40 height 13
click at [414, 550] on input "Oat Milk" at bounding box center [400, 547] width 28 height 28
checkbox input "true"
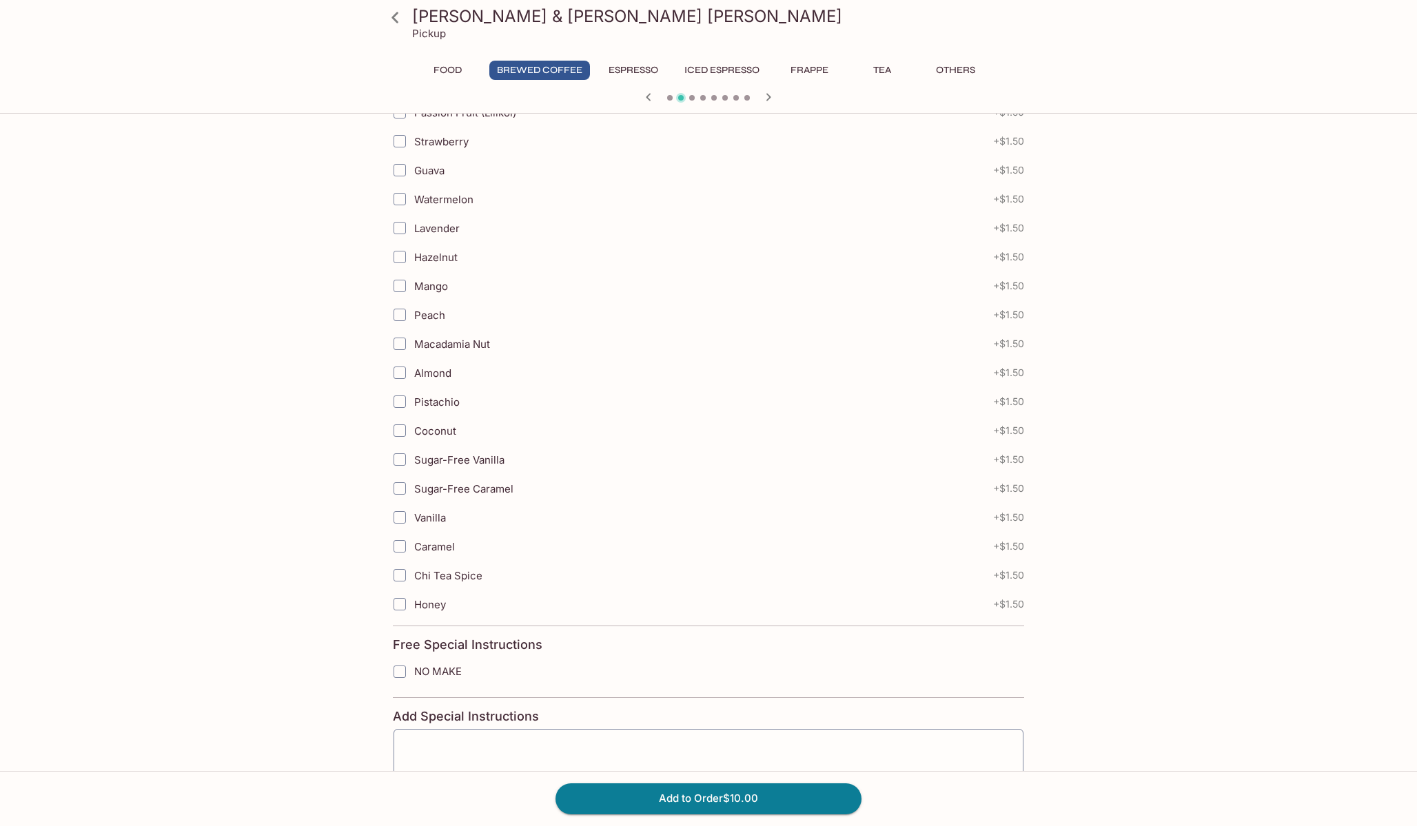
scroll to position [973, 0]
click at [660, 793] on button "Add to Order $10.00" at bounding box center [709, 799] width 306 height 30
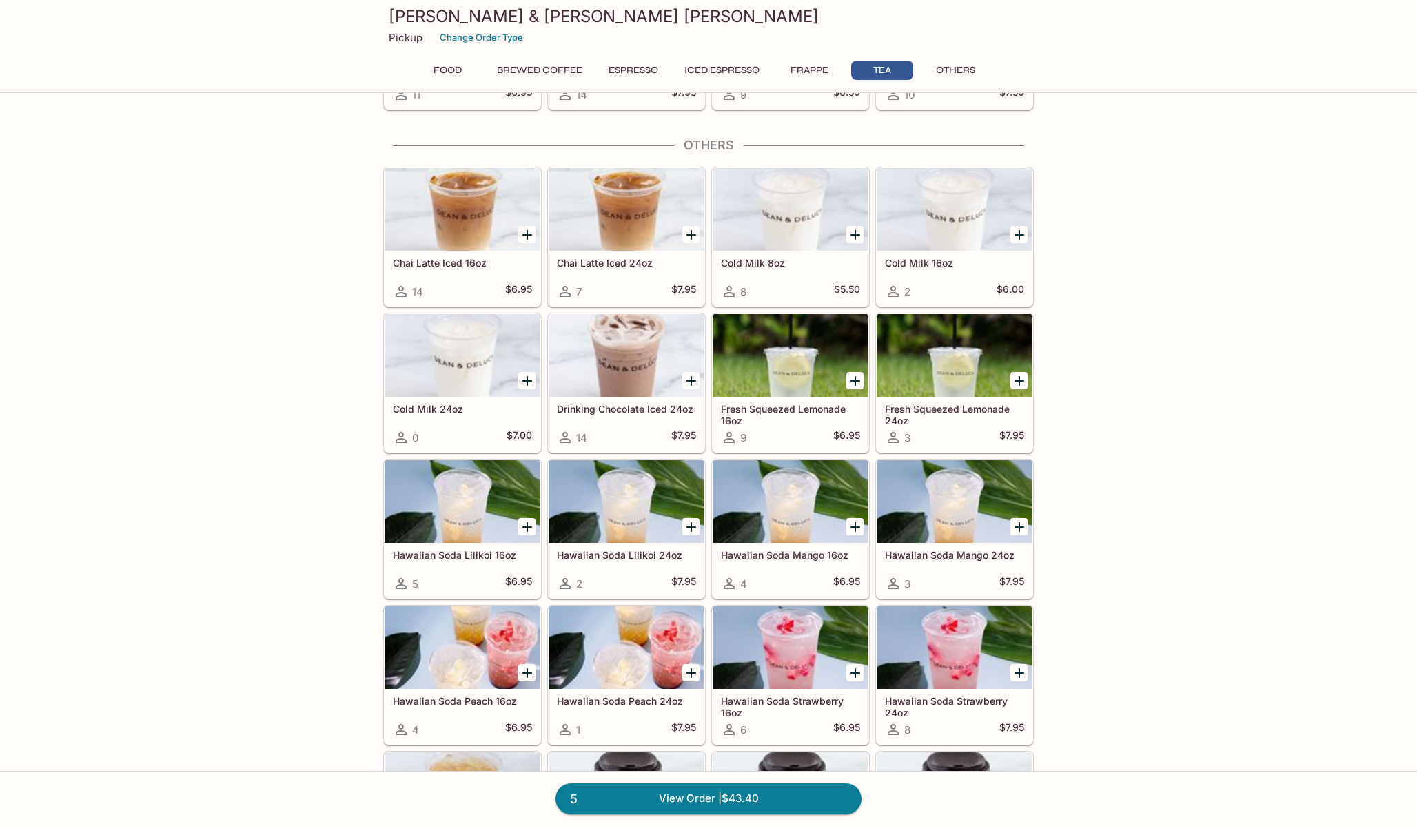
scroll to position [2767, 0]
click at [660, 798] on link "5 View Order | $43.40" at bounding box center [709, 799] width 306 height 30
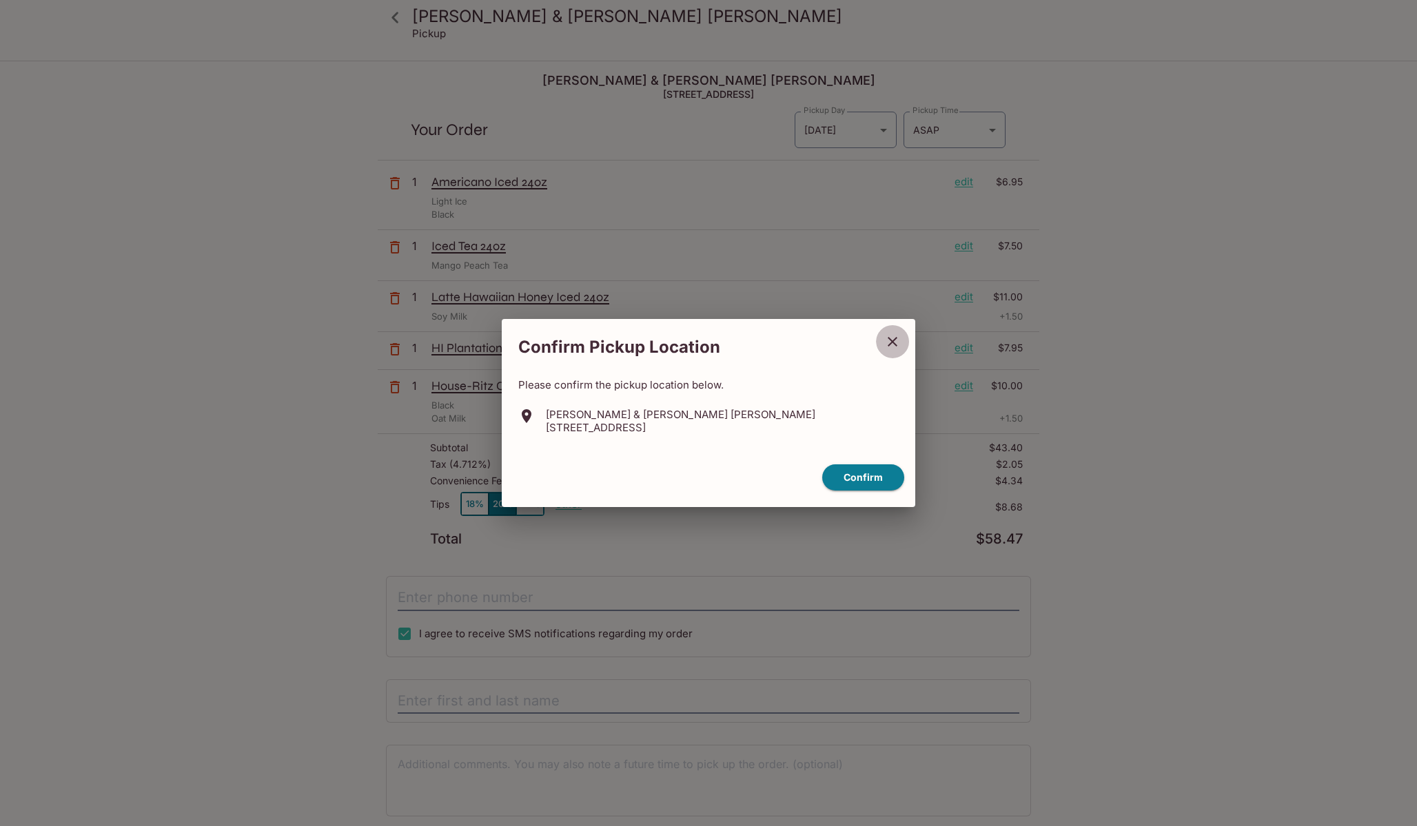
click at [889, 349] on icon "close" at bounding box center [892, 342] width 17 height 17
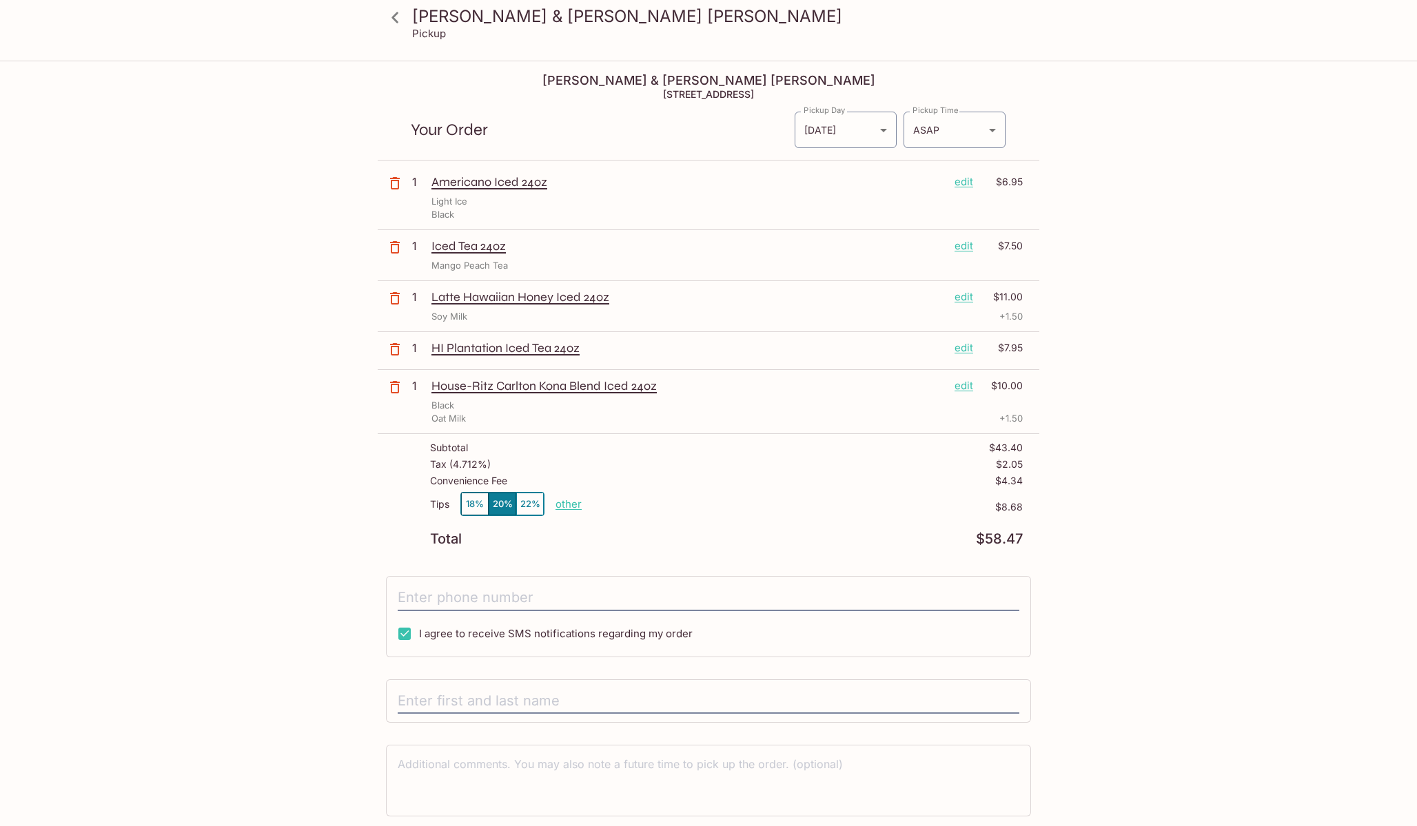
click at [591, 386] on p "House-Ritz Carlton Kona Blend Iced 24oz" at bounding box center [687, 385] width 512 height 15
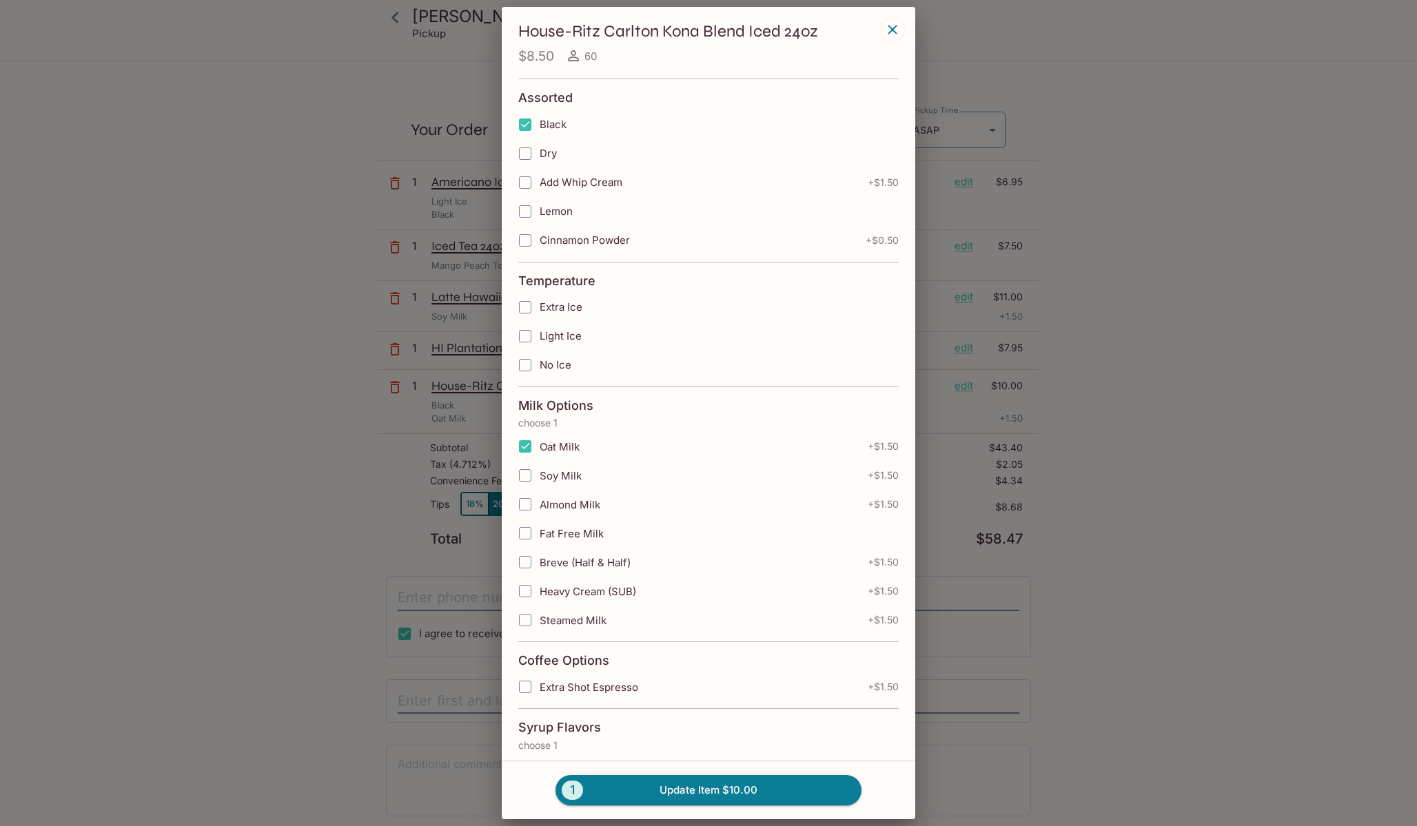
click at [524, 122] on input "Black" at bounding box center [525, 125] width 28 height 28
checkbox input "false"
click at [746, 784] on button "1 Update Item $10.00" at bounding box center [709, 790] width 306 height 30
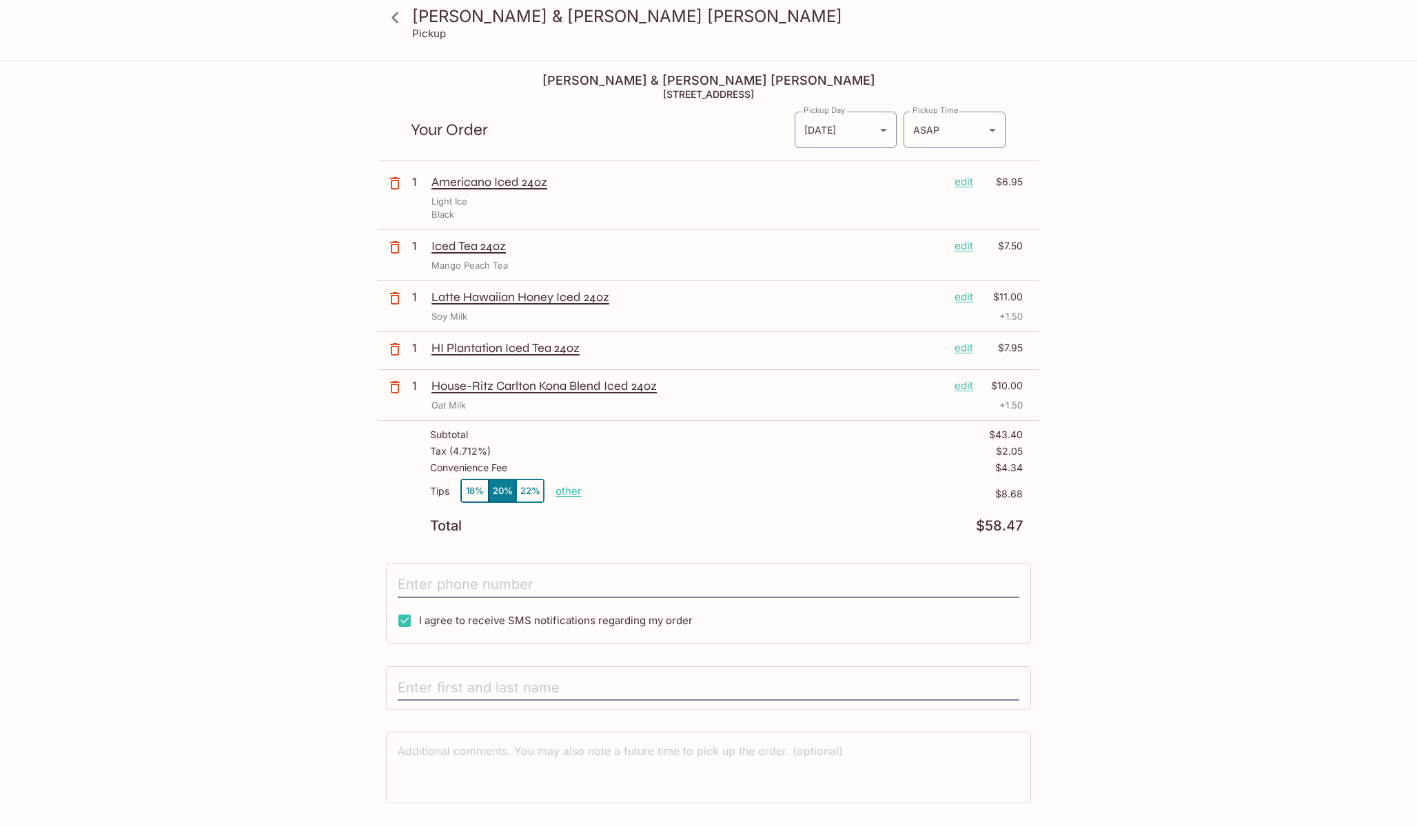
click at [389, 17] on icon at bounding box center [395, 18] width 24 height 24
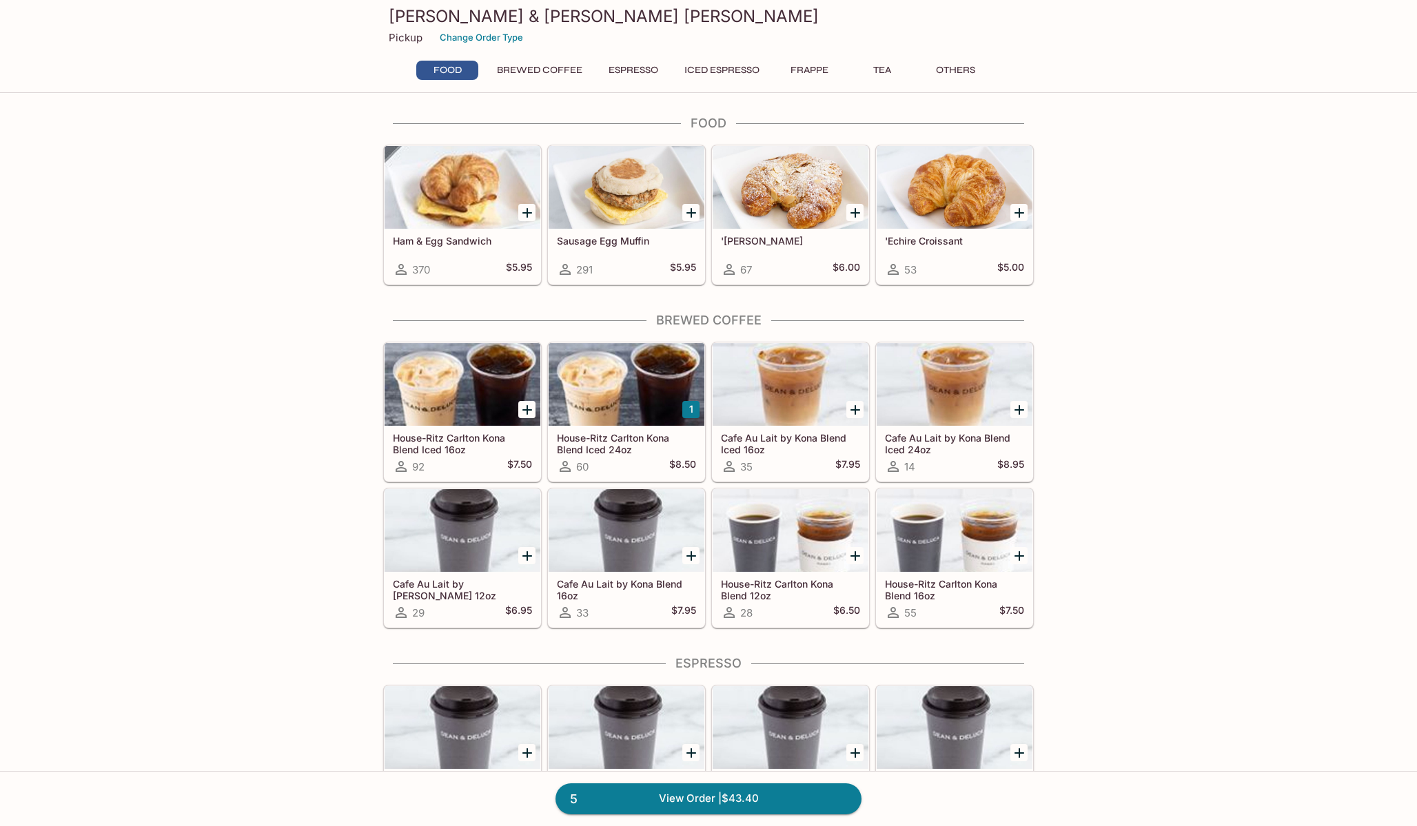
click at [916, 423] on div at bounding box center [955, 384] width 156 height 83
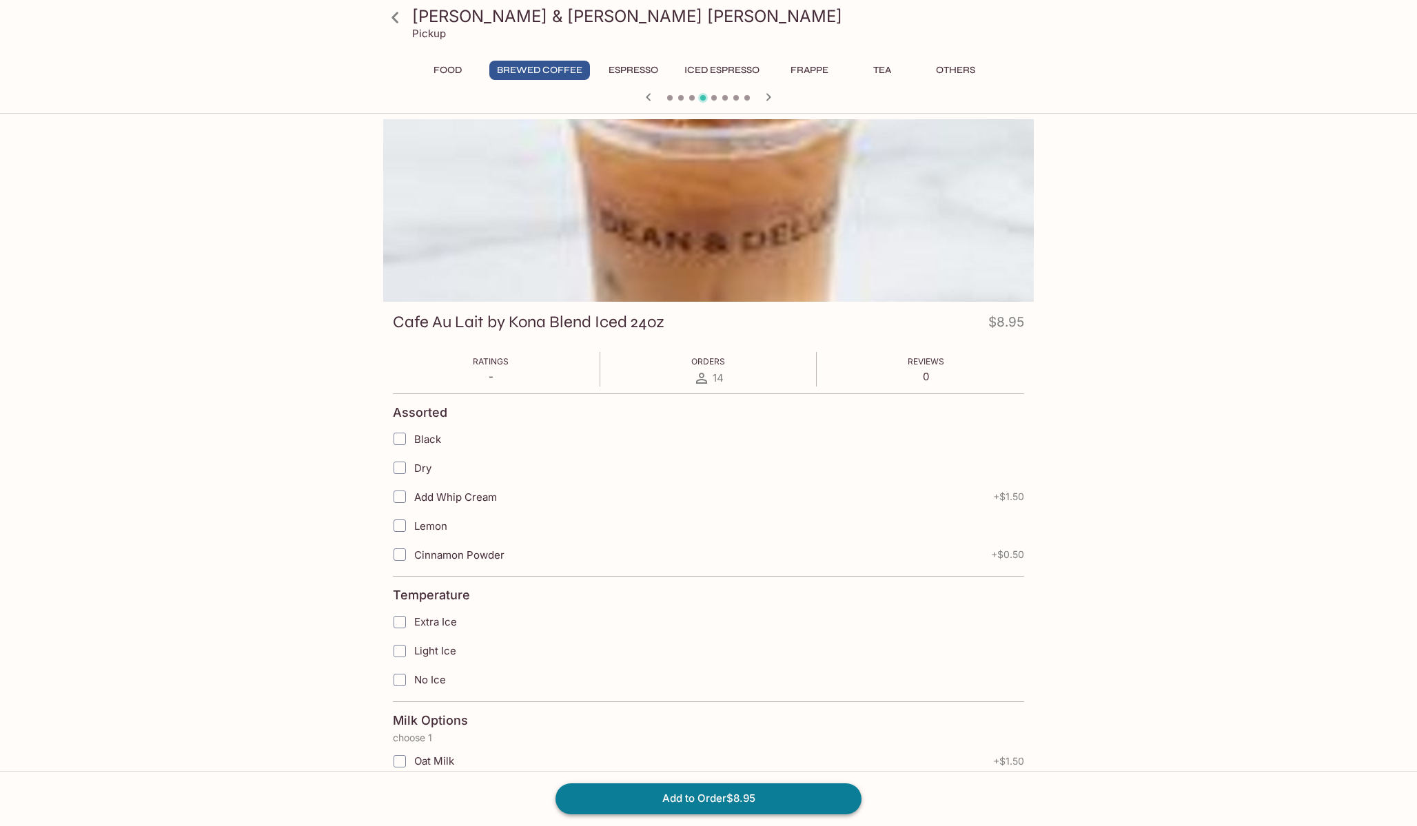
click at [681, 791] on button "Add to Order $8.95" at bounding box center [709, 799] width 306 height 30
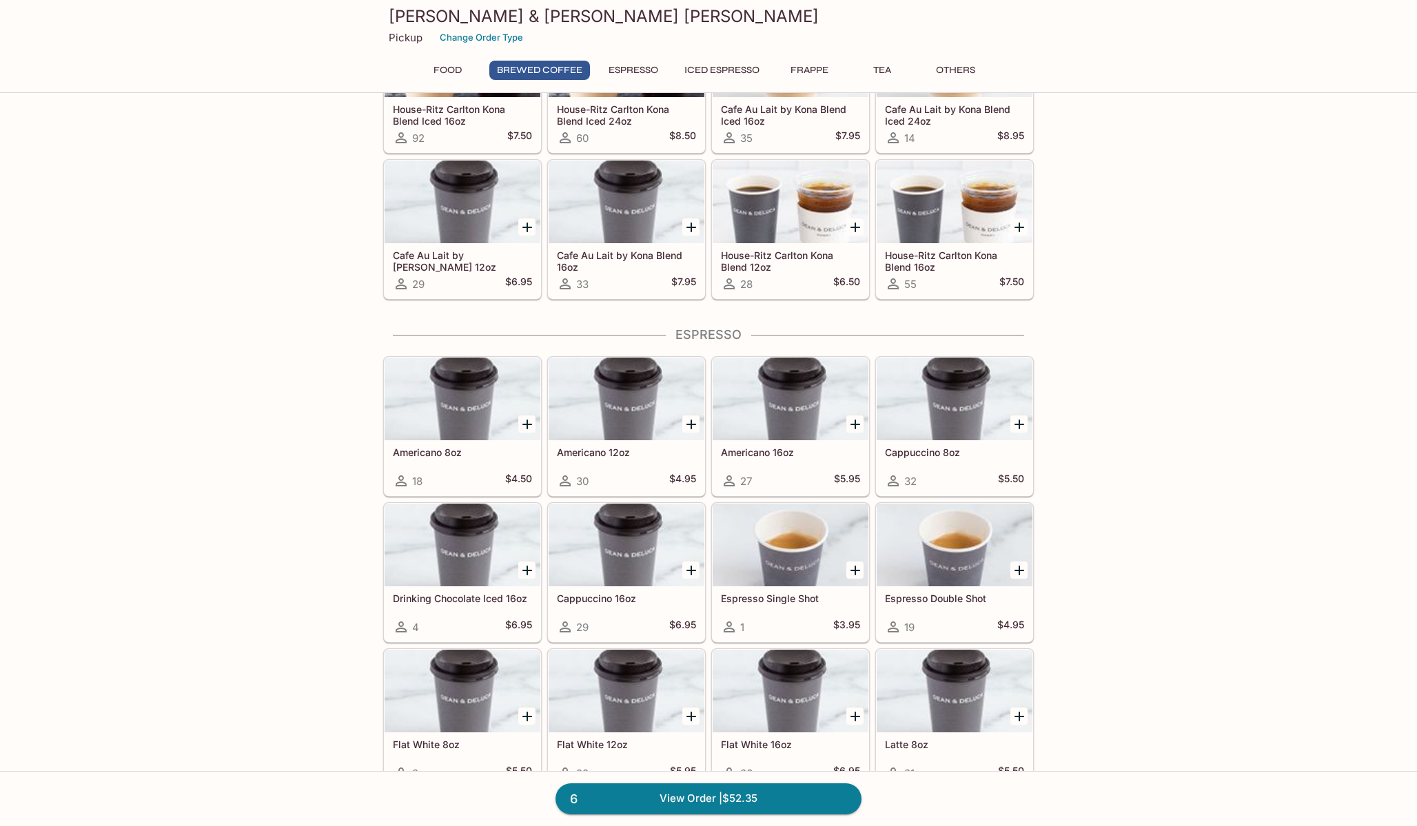
scroll to position [329, 0]
click at [667, 810] on link "6 View Order | $52.35" at bounding box center [709, 799] width 306 height 30
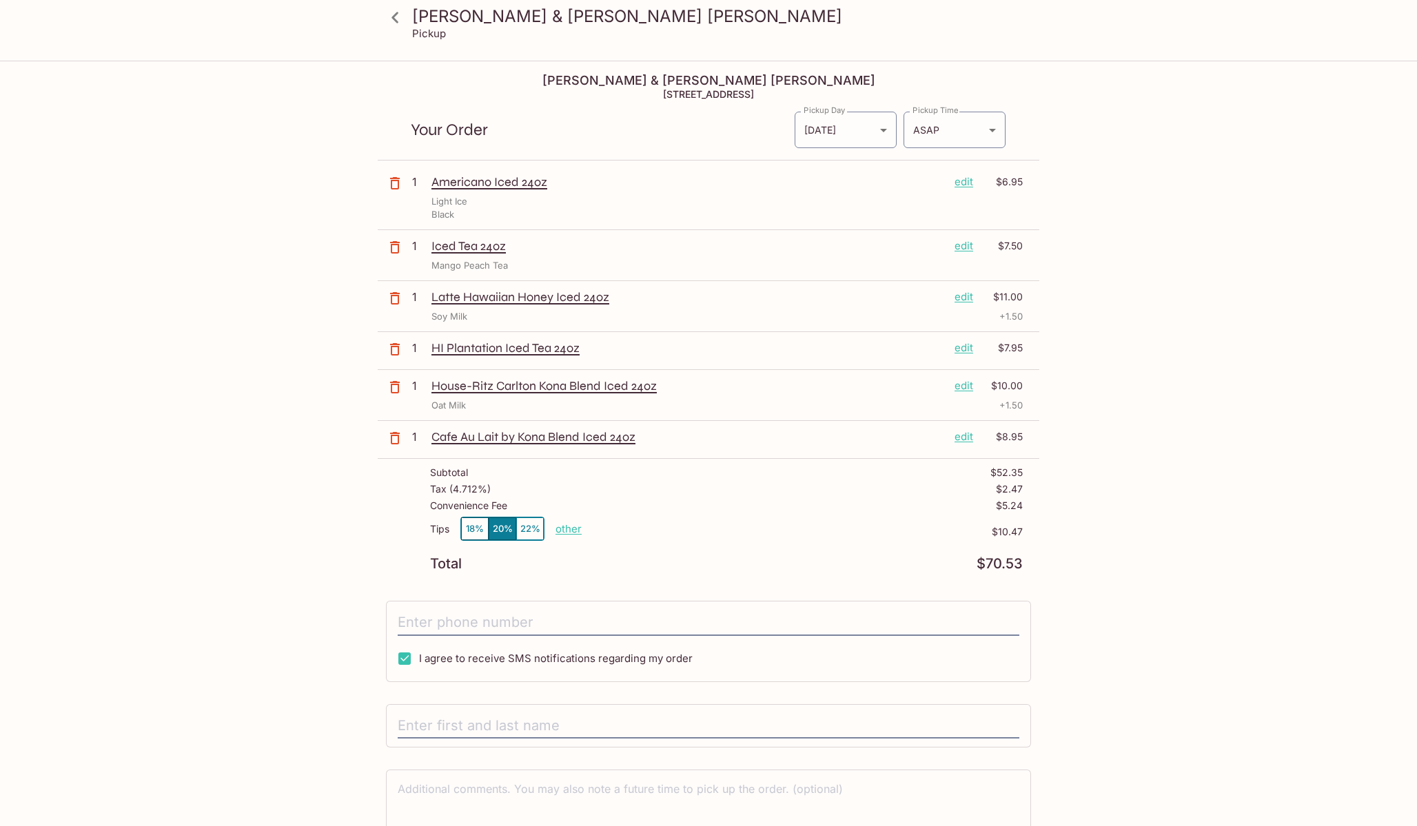
click at [974, 437] on div "Cafe Au Lait by Kona Blend Iced 24oz edit $8.95" at bounding box center [726, 436] width 591 height 15
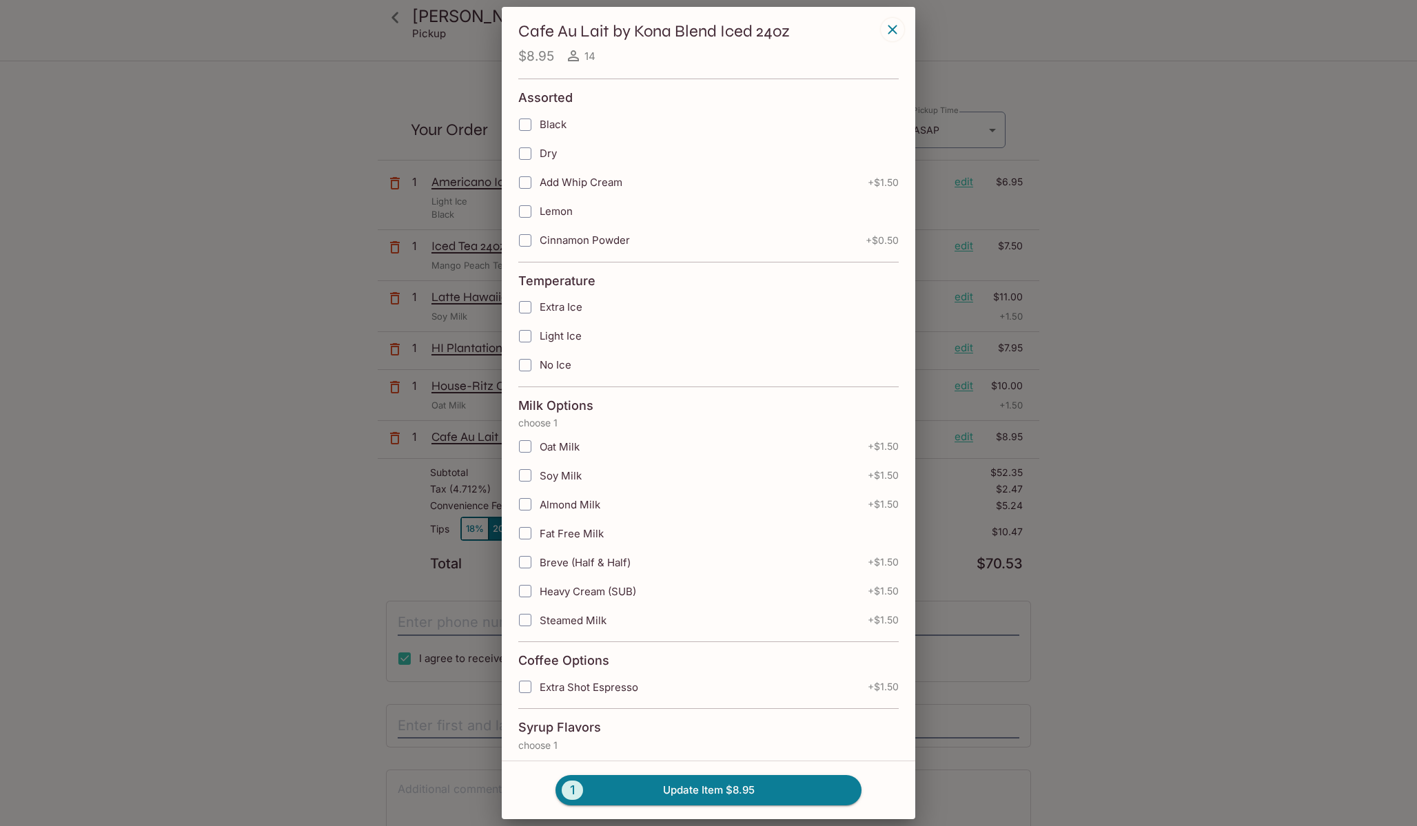
click at [522, 482] on input "Soy Milk" at bounding box center [525, 476] width 28 height 28
checkbox input "true"
click at [720, 807] on div "1 Update Item $10.45" at bounding box center [709, 790] width 414 height 59
click at [720, 802] on button "1 Update Item $10.45" at bounding box center [709, 790] width 306 height 30
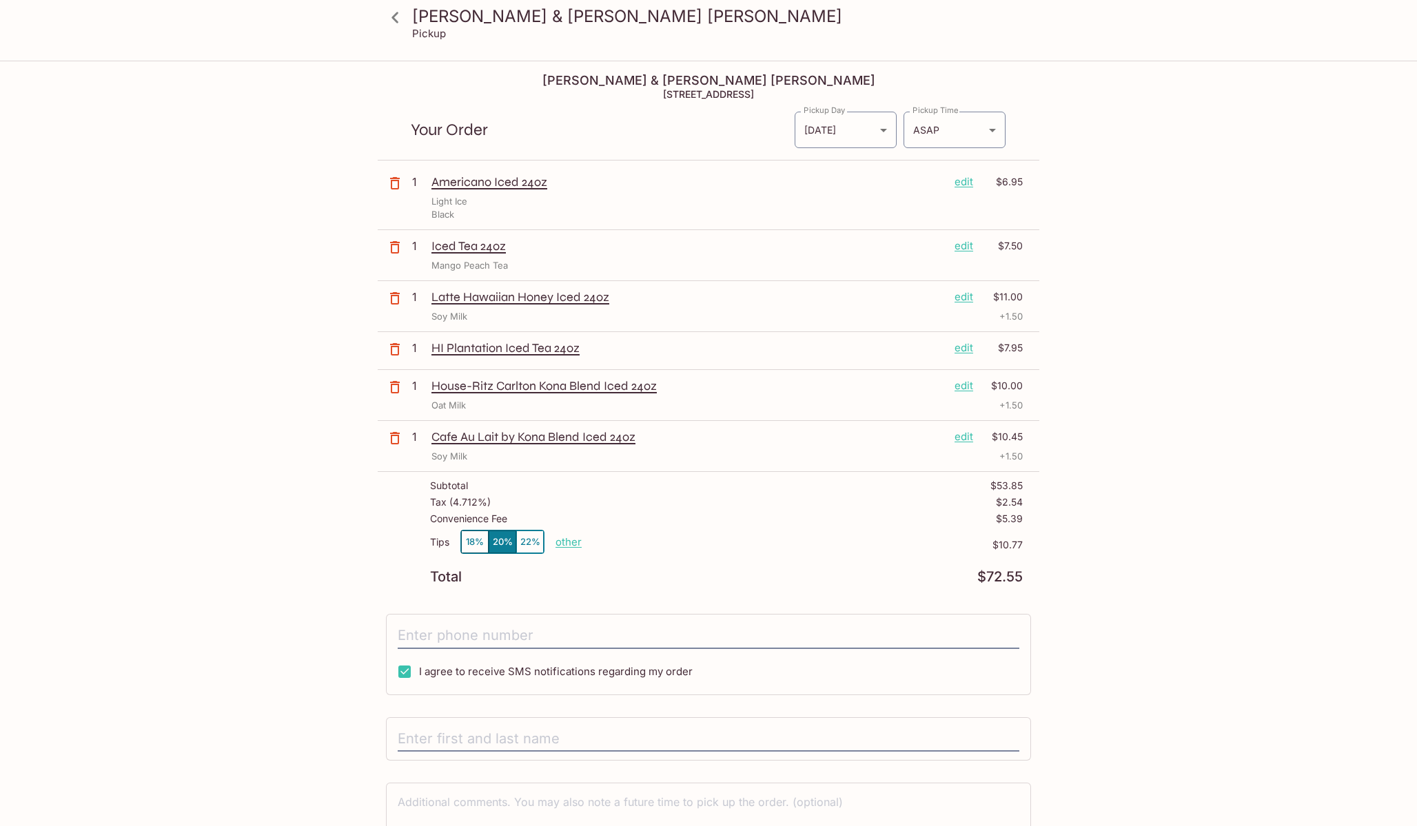
click at [573, 541] on p "other" at bounding box center [569, 542] width 26 height 13
type input "0.00"
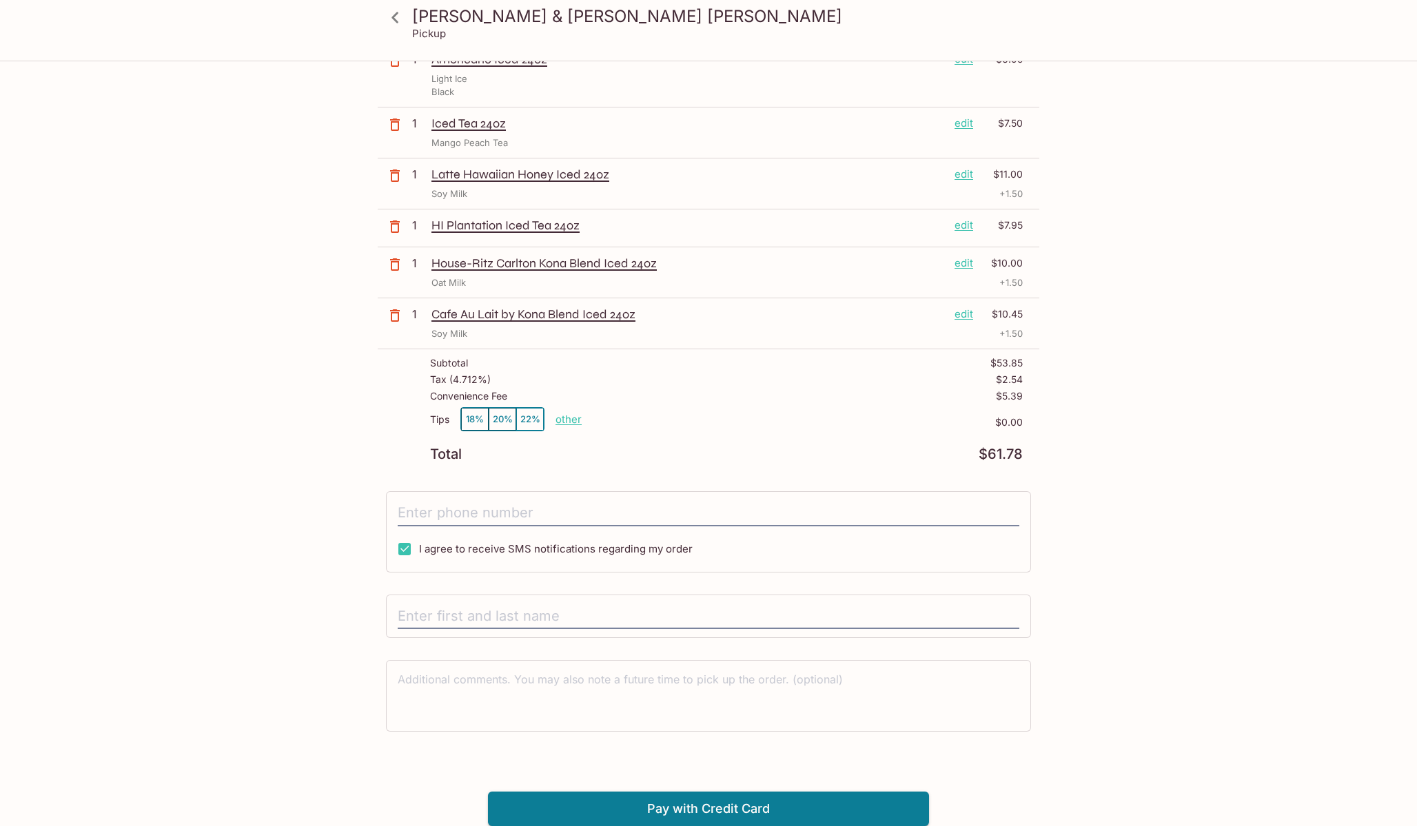
scroll to position [122, 0]
type input "[PHONE_NUMBER]"
type input "[PERSON_NAME]"
drag, startPoint x: 1063, startPoint y: 673, endPoint x: 897, endPoint y: 704, distance: 168.4
click at [1063, 673] on div "[PERSON_NAME] & [PERSON_NAME] [PERSON_NAME] Pickup [PERSON_NAME] & [PERSON_NAME…" at bounding box center [708, 383] width 882 height 887
